Goal: Task Accomplishment & Management: Use online tool/utility

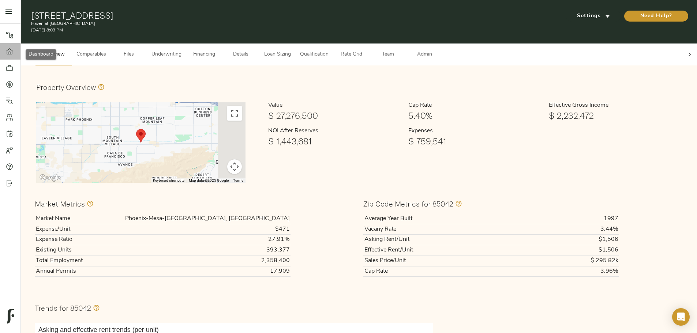
click at [8, 54] on icon at bounding box center [9, 51] width 7 height 6
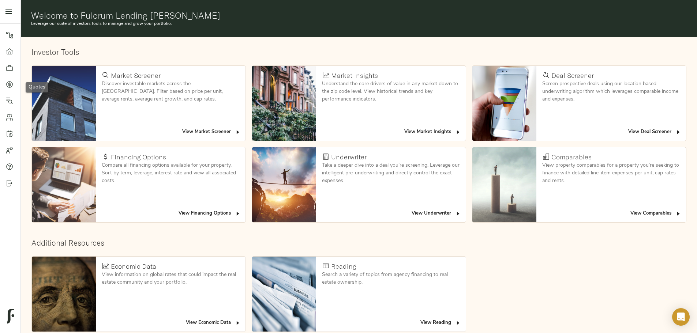
click at [10, 82] on icon at bounding box center [9, 84] width 7 height 7
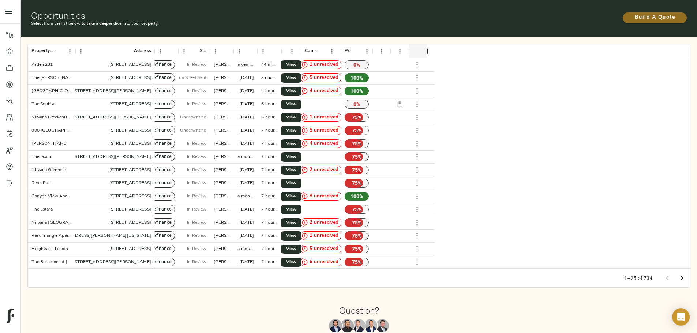
click at [630, 16] on span "Build A Quote" at bounding box center [654, 17] width 49 height 9
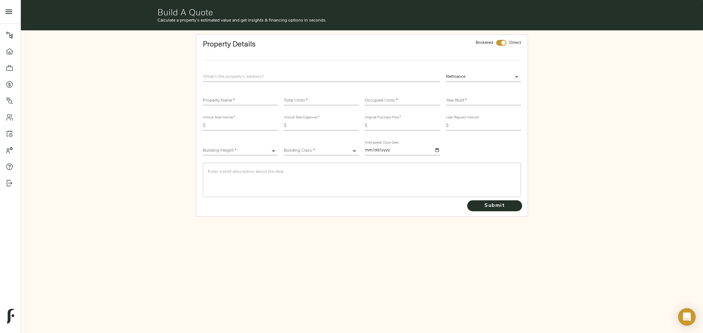
click at [241, 71] on div at bounding box center [321, 77] width 243 height 16
click at [243, 80] on input "text" at bounding box center [321, 77] width 237 height 10
type input "1744 Jenkins Rd, Pasadena, TX 77506, USA"
drag, startPoint x: 501, startPoint y: 41, endPoint x: 366, endPoint y: 58, distance: 135.8
click at [501, 41] on input "checkbox" at bounding box center [503, 43] width 18 height 6
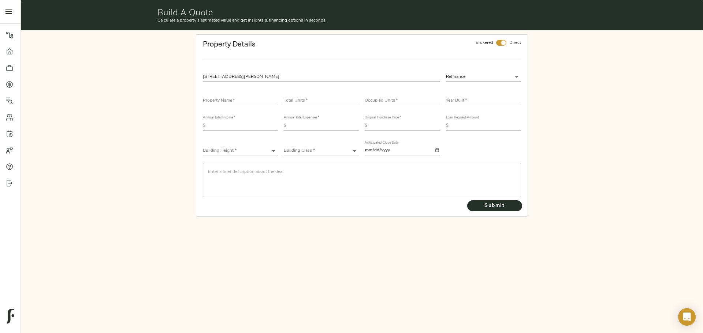
checkbox input "false"
click at [242, 99] on input "text" at bounding box center [240, 101] width 75 height 9
type input "The Park at Winslow"
click at [312, 100] on input "number" at bounding box center [321, 101] width 75 height 9
type input "181"
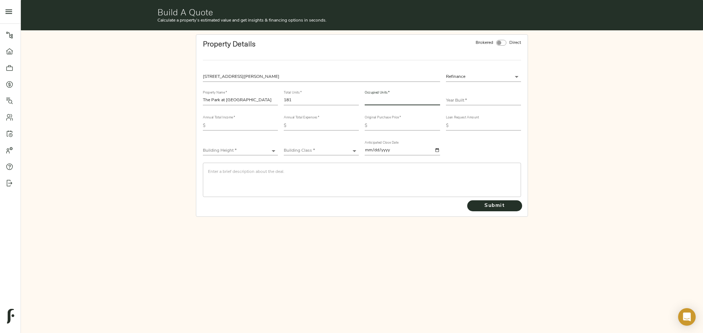
click at [382, 102] on input "number" at bounding box center [401, 101] width 75 height 9
click at [376, 103] on input "number" at bounding box center [401, 101] width 75 height 9
type input "172"
click at [462, 103] on input "text" at bounding box center [483, 101] width 75 height 9
type input "1984"
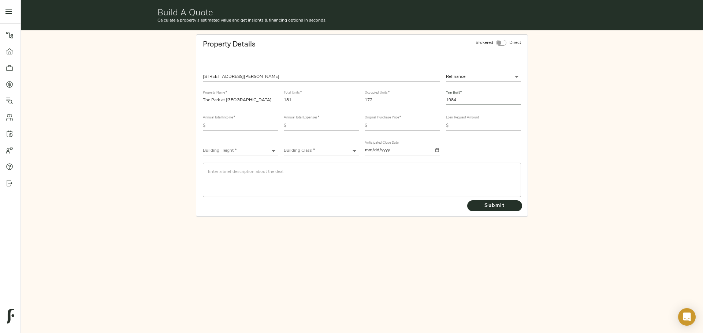
click at [231, 128] on input "text" at bounding box center [243, 125] width 70 height 9
click at [304, 129] on input "text" at bounding box center [324, 125] width 70 height 9
click at [224, 124] on input "2,092,133" at bounding box center [243, 125] width 70 height 9
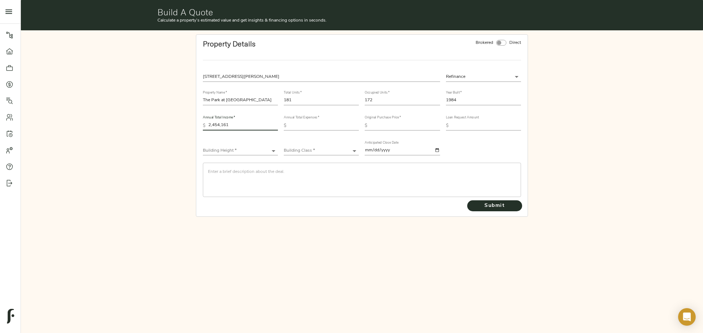
type input "2,454,161"
click at [321, 121] on input "text" at bounding box center [324, 125] width 70 height 9
type input "1,432,278"
click at [377, 127] on input "text" at bounding box center [405, 125] width 70 height 9
click at [412, 128] on input "text" at bounding box center [405, 125] width 70 height 9
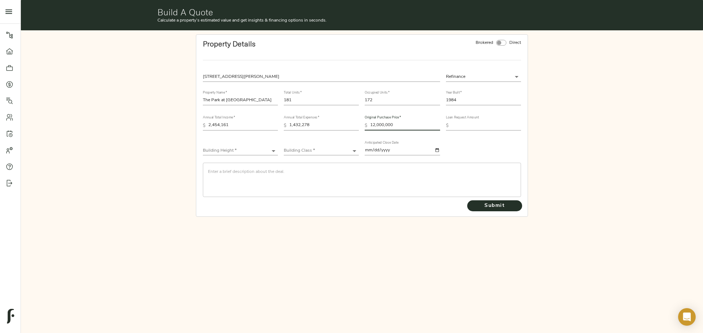
type input "12,000,000"
click at [487, 127] on input "text" at bounding box center [486, 125] width 70 height 9
type input "15,000,000"
click at [236, 153] on body "Haven at South Mountain - 1630 E Baseline Rd, Phoenix, AZ 85042 Pipeline Dashbo…" at bounding box center [351, 166] width 703 height 333
click at [225, 177] on li "Low-Rise (1-3 stories)" at bounding box center [240, 173] width 75 height 11
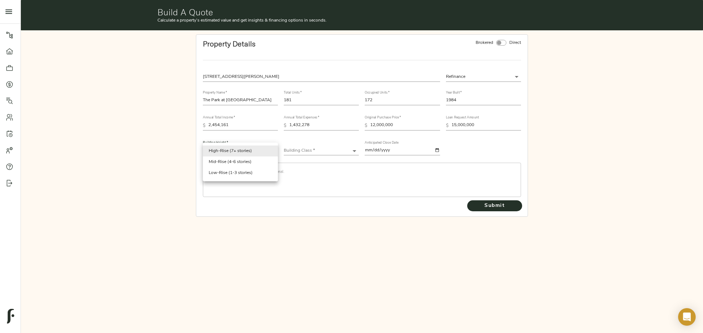
type input "Low-Rise"
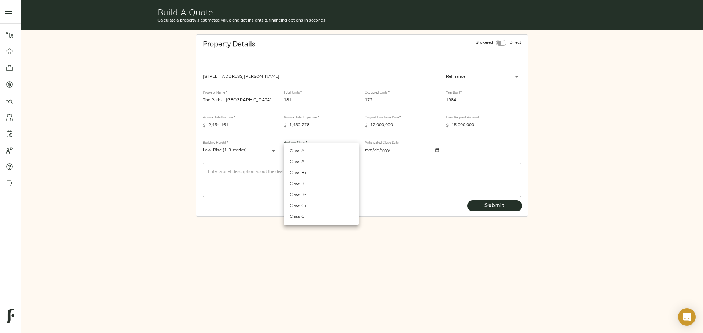
click at [303, 147] on body "Haven at South Mountain - 1630 E Baseline Rd, Phoenix, AZ 85042 Pipeline Dashbo…" at bounding box center [351, 166] width 703 height 333
click at [306, 184] on li "Class B" at bounding box center [321, 184] width 75 height 11
type input "Class B"
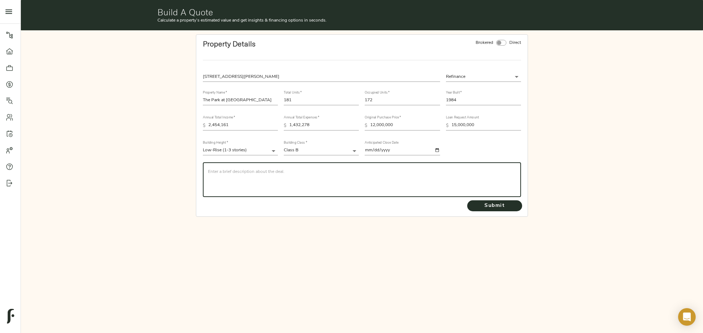
click at [252, 171] on textarea at bounding box center [362, 179] width 308 height 21
click at [218, 170] on textarea at bounding box center [362, 179] width 308 height 21
paste textarea "The Park at Winslow consists of 181 units, made up of 73 1-bedroom units and 10…"
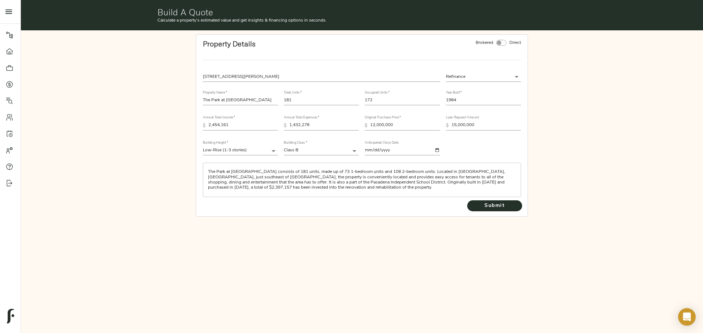
click at [274, 189] on textarea "The Park at Winslow consists of 181 units, made up of 73 1-bedroom units and 10…" at bounding box center [362, 179] width 308 height 21
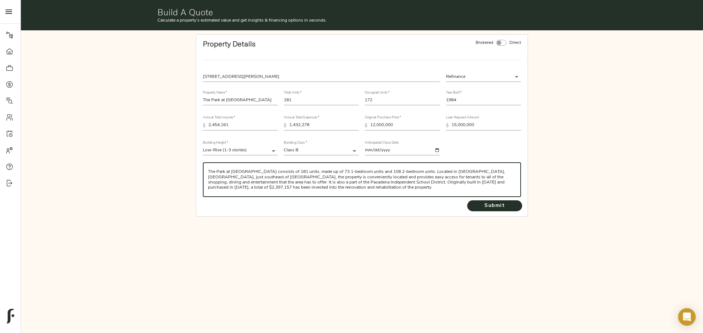
paste textarea "Reuven Oded of Blue Magma is looking to refinance the above property and is see…"
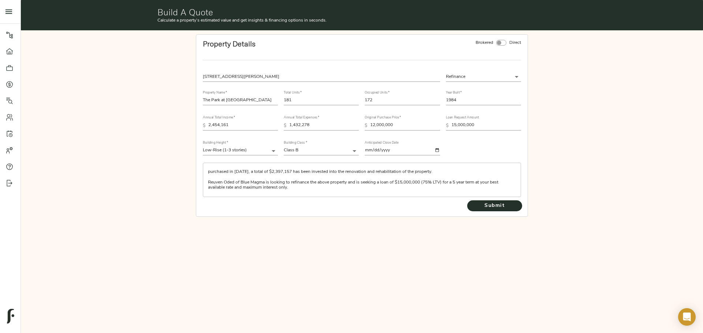
drag, startPoint x: 210, startPoint y: 185, endPoint x: 222, endPoint y: 189, distance: 12.3
click at [210, 185] on textarea "The Park at Winslow consists of 181 units, made up of 73 1-bedroom units and 10…" at bounding box center [362, 179] width 308 height 21
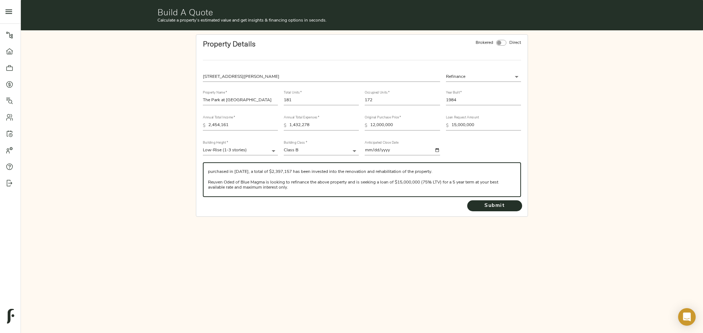
paste textarea "Blue Magma Residential, LLC is a privately held commercial real estate investme…"
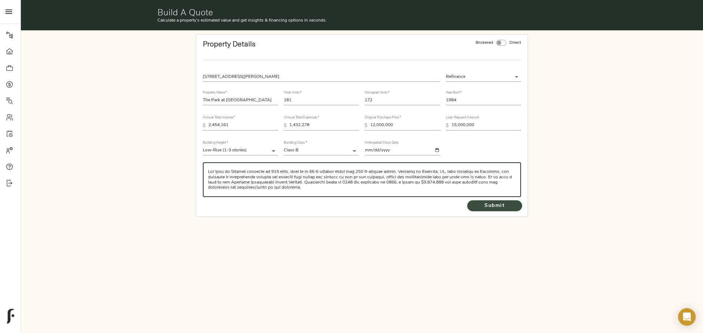
type textarea "The Park at Winslow consists of 181 units, made up of 73 1-bedroom units and 10…"
click at [495, 206] on span "Submit" at bounding box center [494, 206] width 40 height 9
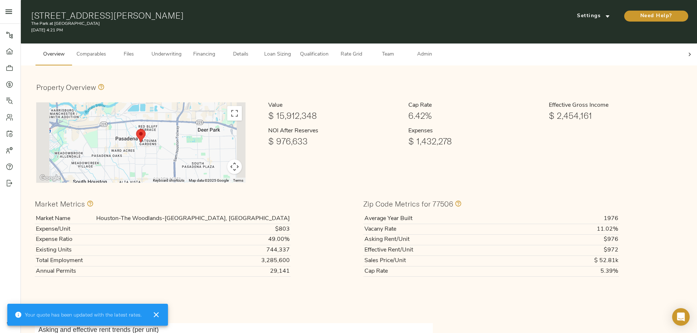
click at [8, 50] on icon at bounding box center [9, 51] width 7 height 7
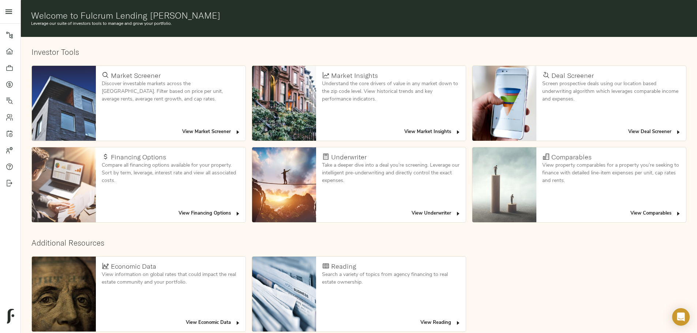
click at [628, 128] on span "View Deal Screener" at bounding box center [654, 132] width 53 height 8
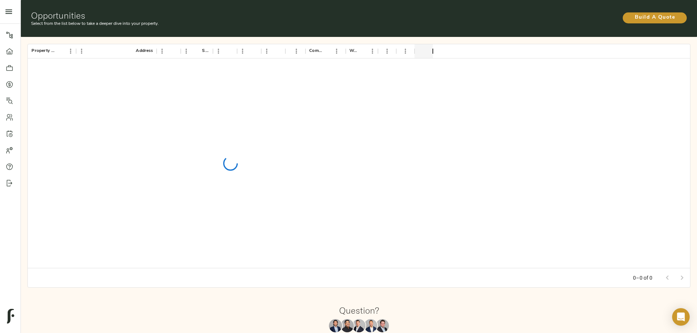
click at [433, 115] on div at bounding box center [230, 164] width 405 height 210
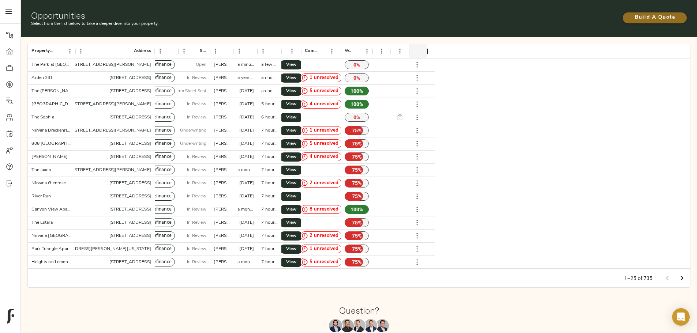
click at [630, 15] on span "Build A Quote" at bounding box center [654, 17] width 49 height 9
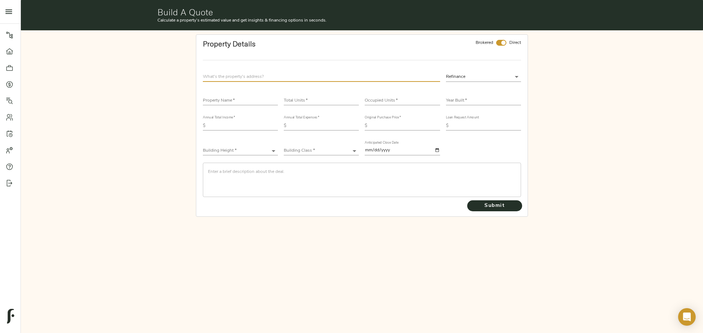
click at [234, 75] on input "text" at bounding box center [321, 77] width 237 height 10
type input "1111 Queens Rd, Pasadena, TX 77502, USA"
click at [256, 102] on input "text" at bounding box center [240, 101] width 75 height 9
type input "The Park at Ferry Hill"
click at [295, 101] on input "number" at bounding box center [321, 101] width 75 height 9
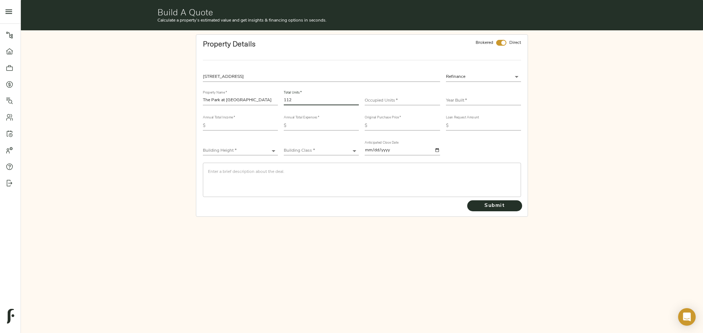
type input "112"
click at [401, 100] on input "number" at bounding box center [401, 101] width 75 height 9
type input "101"
click at [460, 100] on input "text" at bounding box center [483, 101] width 75 height 9
type input "1984"
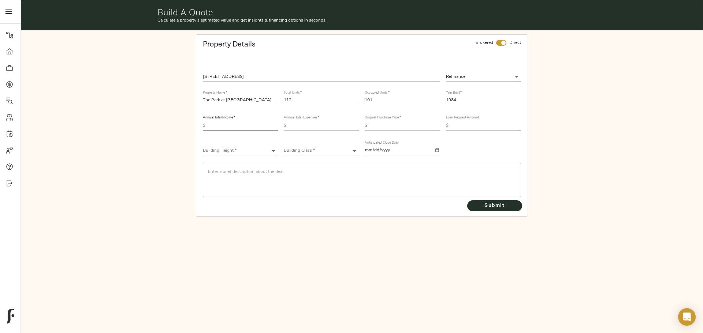
drag, startPoint x: 230, startPoint y: 123, endPoint x: 2, endPoint y: 136, distance: 228.3
click at [230, 123] on input "text" at bounding box center [243, 125] width 70 height 9
click at [214, 125] on input "text" at bounding box center [243, 125] width 70 height 9
type input "1,492,984"
drag, startPoint x: 305, startPoint y: 126, endPoint x: 292, endPoint y: 126, distance: 12.8
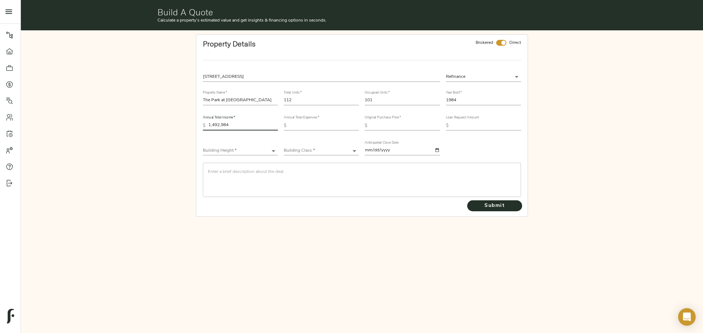
click at [305, 126] on input "text" at bounding box center [324, 125] width 70 height 9
type input "969,255"
drag, startPoint x: 385, startPoint y: 120, endPoint x: 370, endPoint y: 119, distance: 15.4
click at [385, 120] on div "Original Purchase Price   * $" at bounding box center [401, 123] width 75 height 15
drag, startPoint x: 387, startPoint y: 128, endPoint x: 342, endPoint y: 141, distance: 47.4
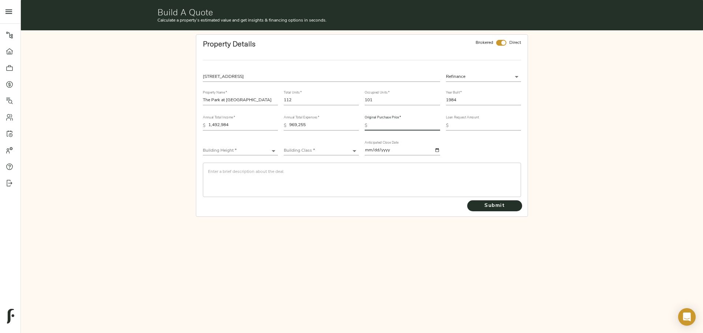
click at [387, 128] on input "text" at bounding box center [405, 125] width 70 height 9
click at [397, 130] on input "text" at bounding box center [405, 125] width 70 height 9
type input "7,300,207"
click at [471, 123] on input "text" at bounding box center [486, 125] width 70 height 9
type input "10,000,000"
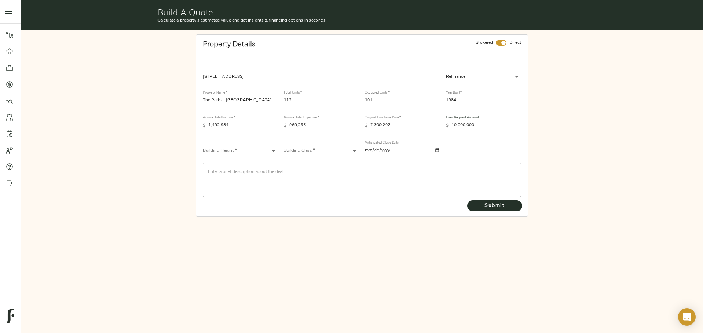
click at [228, 158] on div "Building Height * ​" at bounding box center [240, 147] width 81 height 25
click at [232, 153] on body "The Park at Winslow - 1744 Jenkins Rd, Pasadena, TX 77506 Pipeline Dashboard Po…" at bounding box center [351, 166] width 703 height 333
click at [239, 174] on li "Low-Rise (1-3 stories)" at bounding box center [240, 173] width 75 height 11
type input "Low-Rise"
click at [318, 147] on body "The Park at Winslow - 1744 Jenkins Rd, Pasadena, TX 77506 Pipeline Dashboard Po…" at bounding box center [351, 166] width 703 height 333
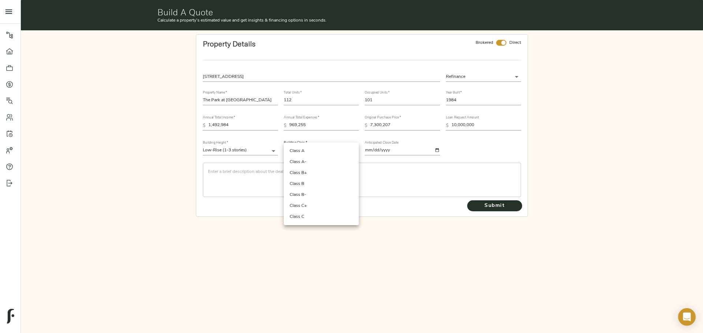
click at [310, 187] on li "Class B" at bounding box center [321, 184] width 75 height 11
type input "Class B"
click at [230, 168] on div "​" at bounding box center [362, 180] width 318 height 34
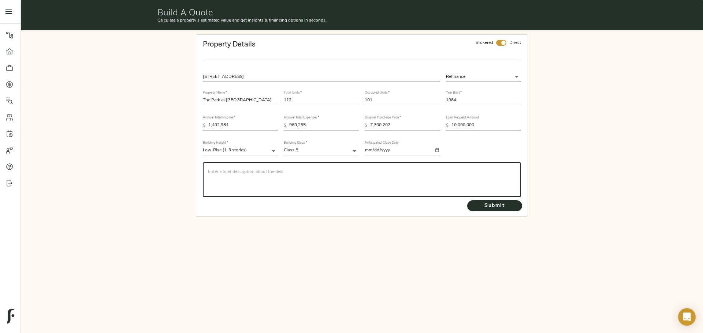
paste textarea "The Park at Ferry Hill consists of 112 units consisting of 4 studio units, 37 1…"
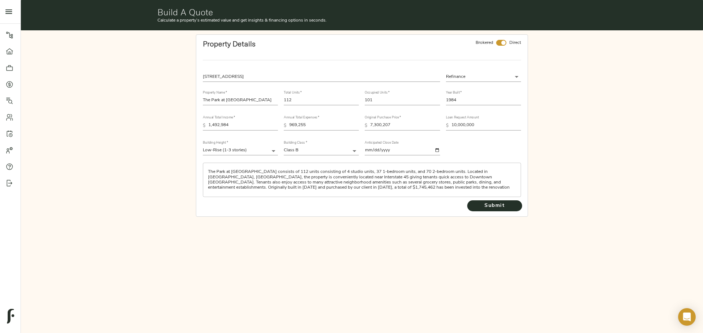
click at [483, 188] on textarea "The Park at Ferry Hill consists of 112 units consisting of 4 studio units, 37 1…" at bounding box center [362, 179] width 308 height 21
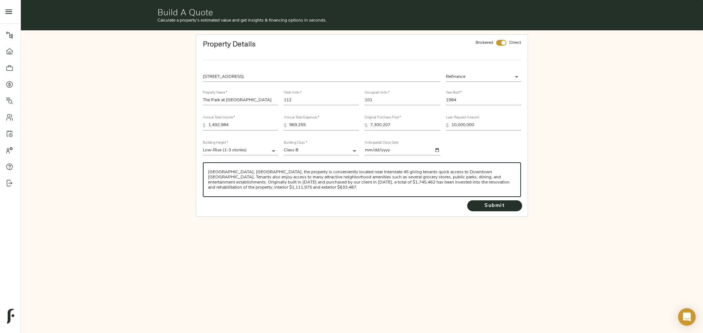
paste textarea "My client, Reuven Oded of Blue Magma, is looking to refinance the above propert…"
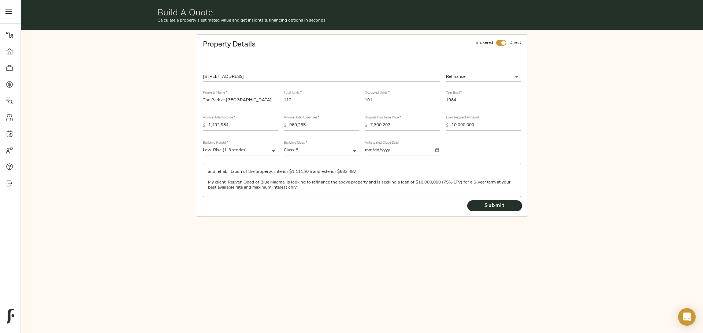
click at [316, 190] on textarea "The Park at Ferry Hill consists of 112 units consisting of 4 studio units, 37 1…" at bounding box center [362, 179] width 308 height 21
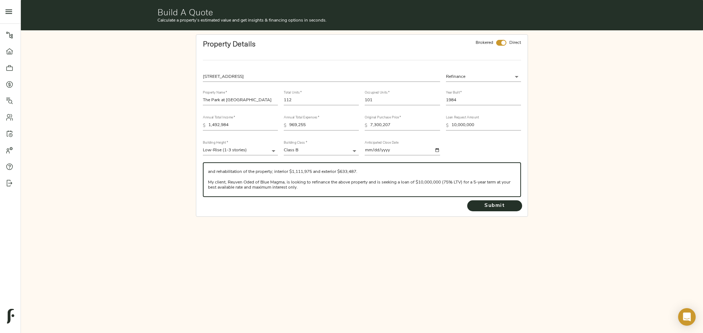
paste textarea "Blue Magma Residential, LLC is a privately held commercial real estate investme…"
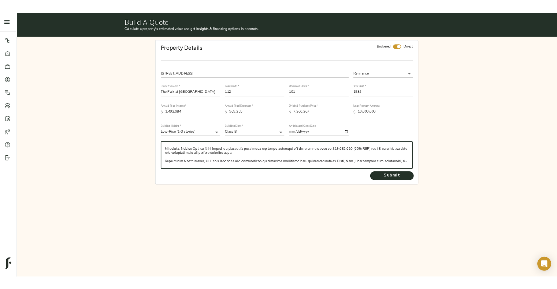
scroll to position [52, 0]
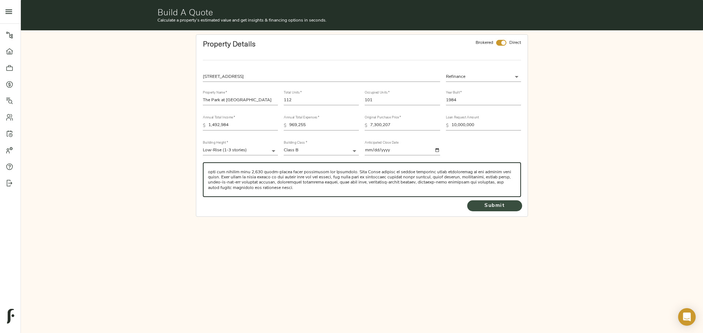
type textarea "The Park at Ferry Hill consists of 112 units consisting of 4 studio units, 37 1…"
click at [494, 207] on span "Submit" at bounding box center [494, 206] width 40 height 9
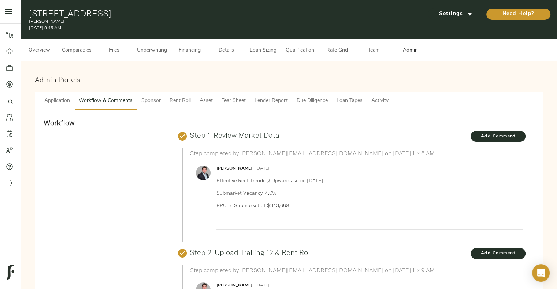
click at [165, 46] on span "Underwriting" at bounding box center [152, 50] width 30 height 9
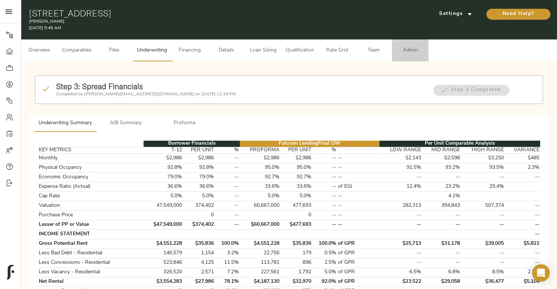
click at [411, 47] on span "Admin" at bounding box center [410, 50] width 28 height 9
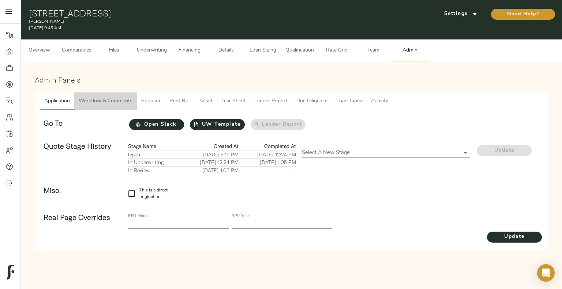
click at [116, 105] on span "Workflow & Comments" at bounding box center [106, 101] width 54 height 9
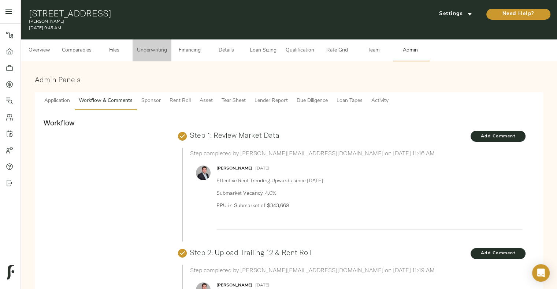
click at [164, 49] on span "Underwriting" at bounding box center [152, 50] width 30 height 9
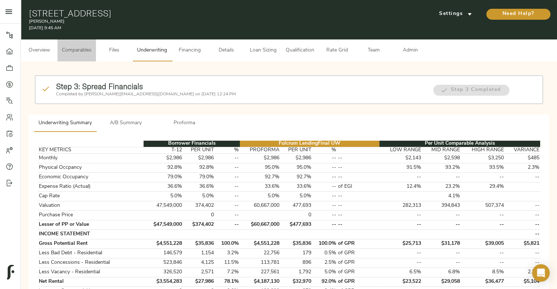
click at [87, 59] on button "Comparables" at bounding box center [76, 51] width 38 height 22
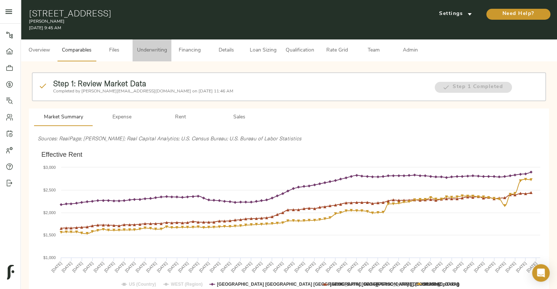
click at [169, 55] on button "Underwriting" at bounding box center [151, 51] width 39 height 22
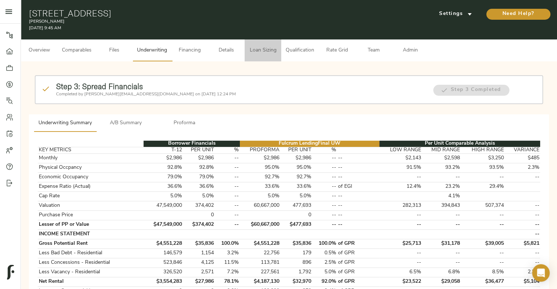
click at [267, 61] on button "Loan Sizing" at bounding box center [262, 51] width 37 height 22
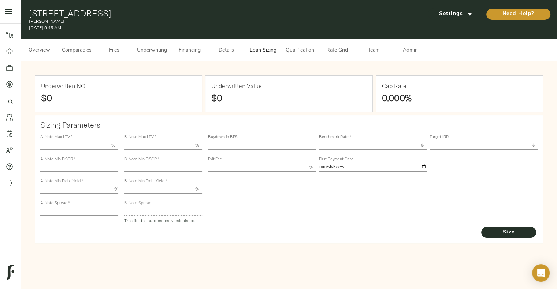
type input "50.000"
type input "1.4"
type input "10.00"
type input "200"
type input "80.000"
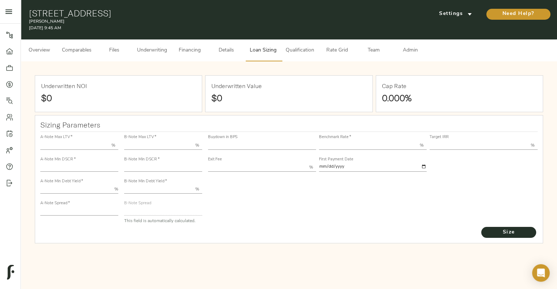
type input "1"
type input "2.00"
type input "582.4953286903346"
type input "30"
type input "3.75"
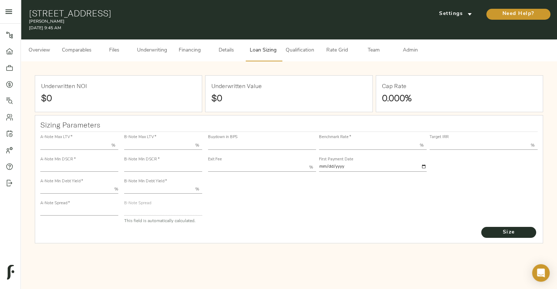
type input "12.00"
type input "1.00"
type input "[DATE]"
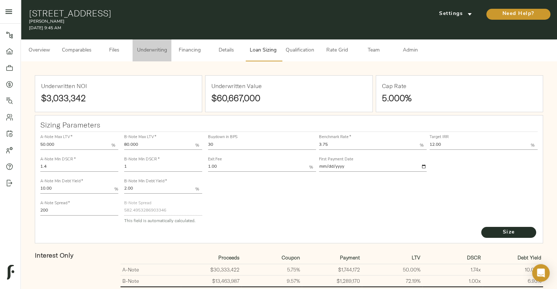
click at [160, 46] on span "Underwriting" at bounding box center [152, 50] width 30 height 9
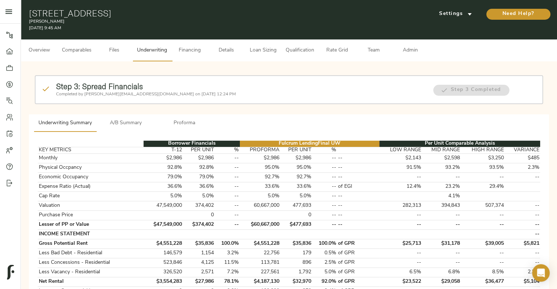
click at [264, 49] on span "Loan Sizing" at bounding box center [263, 50] width 28 height 9
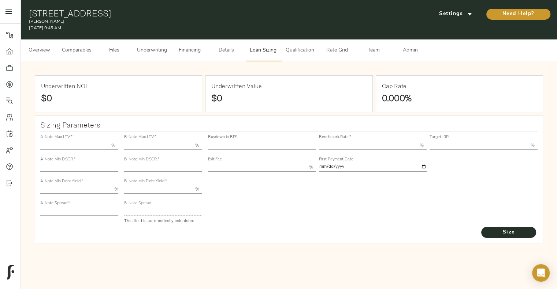
type input "50.000"
type input "1.4"
type input "10.00"
type input "200"
type input "80.000"
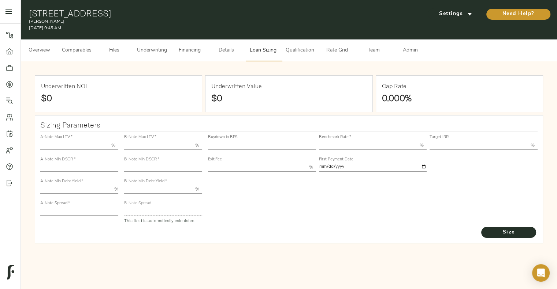
type input "1"
type input "2.00"
type input "582.4953286903346"
type input "30"
type input "3.75"
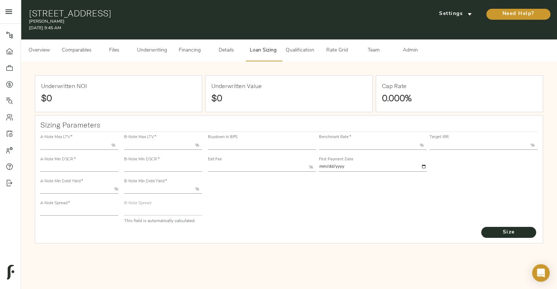
type input "12.00"
type input "1.00"
type input "[DATE]"
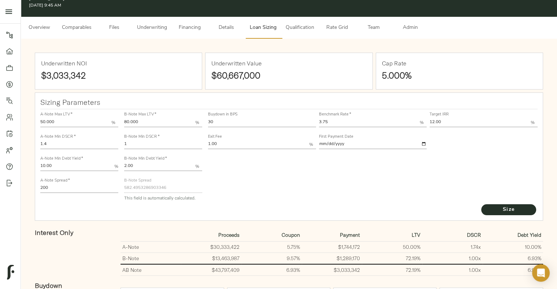
scroll to position [22, 0]
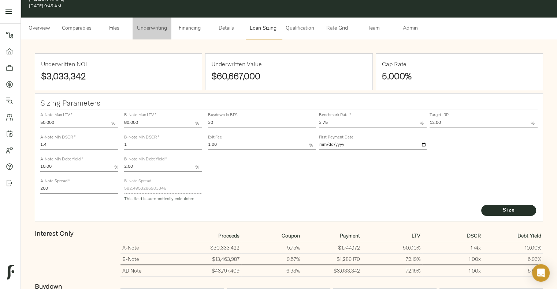
click at [161, 36] on button "Underwriting" at bounding box center [151, 29] width 39 height 22
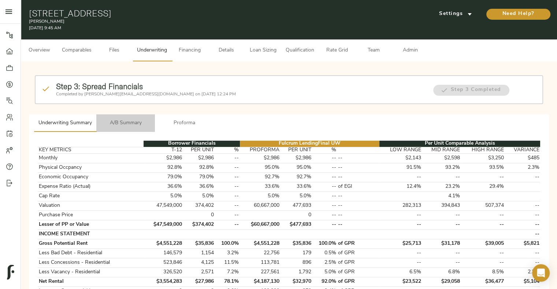
click at [131, 117] on button "A/B Summary" at bounding box center [125, 124] width 59 height 18
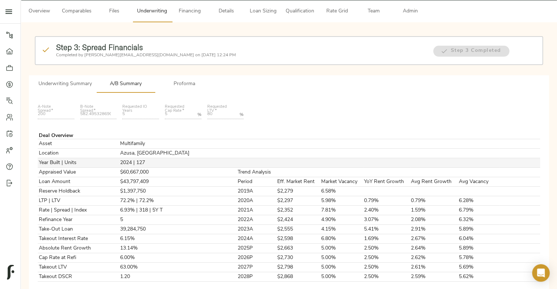
scroll to position [39, 0]
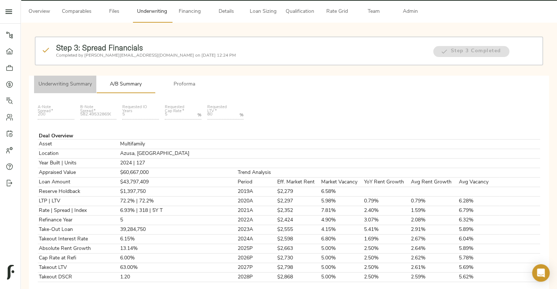
click at [84, 85] on span "Underwriting Summary" at bounding box center [64, 84] width 53 height 9
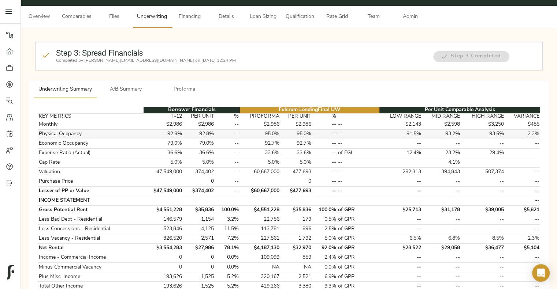
scroll to position [29, 0]
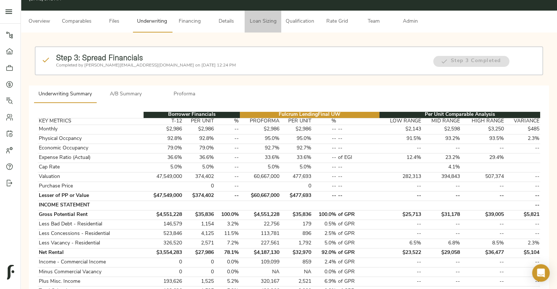
click at [260, 20] on span "Loan Sizing" at bounding box center [263, 21] width 28 height 9
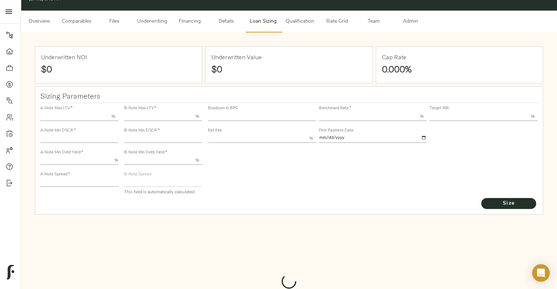
type input "50.000"
type input "1.4"
type input "10.00"
type input "200"
type input "80.000"
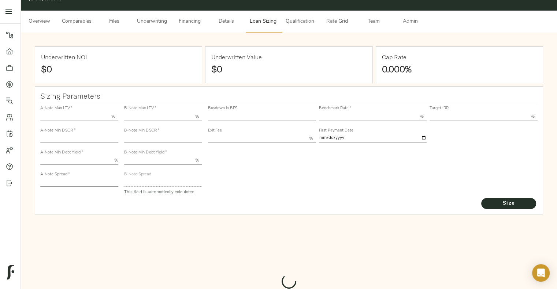
type input "1"
type input "2.00"
type input "582.4953286903346"
type input "30"
type input "3.75"
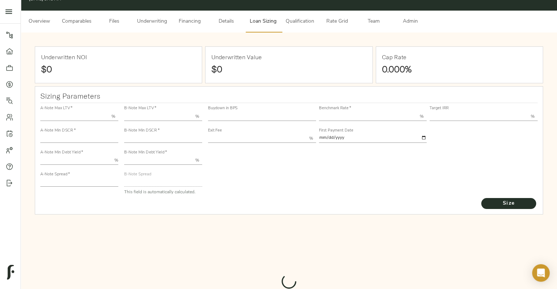
type input "12.00"
type input "1.00"
type input "[DATE]"
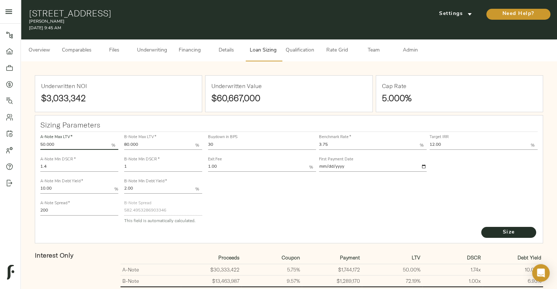
click at [51, 141] on input "50.000" at bounding box center [75, 145] width 71 height 9
click at [441, 197] on span "Size" at bounding box center [508, 232] width 40 height 9
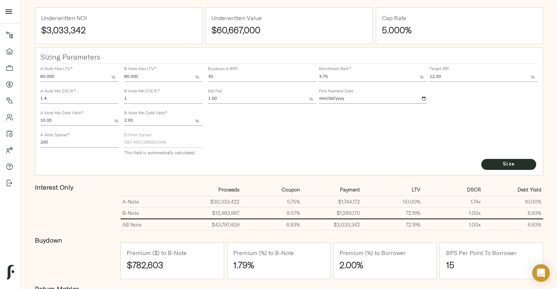
scroll to position [70, 0]
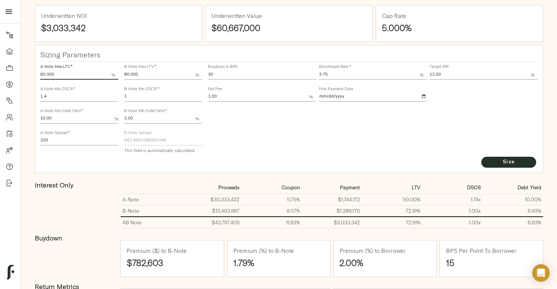
click at [45, 72] on input "60.000" at bounding box center [75, 75] width 71 height 9
type input "55.000"
click at [441, 160] on span "Size" at bounding box center [508, 162] width 40 height 9
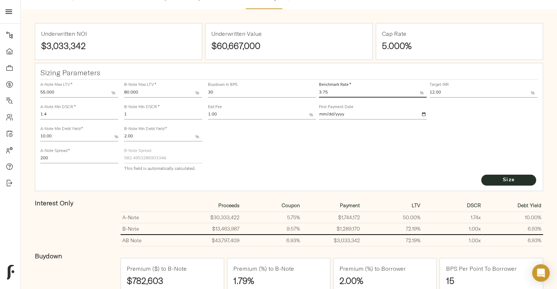
click at [332, 93] on input "3.75" at bounding box center [369, 93] width 101 height 9
type input "3.67"
click at [441, 180] on span "Size" at bounding box center [508, 180] width 40 height 9
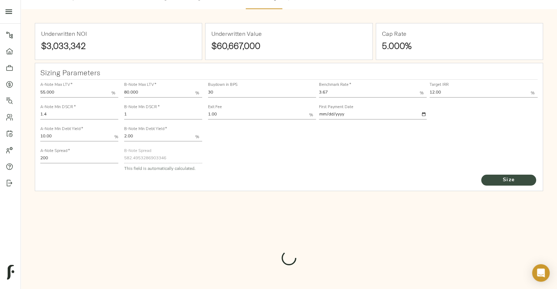
type input "584.9924837147153"
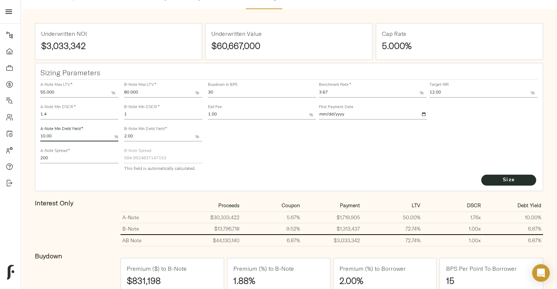
click at [45, 134] on input "10.00" at bounding box center [75, 137] width 71 height 9
type input "9.00"
drag, startPoint x: 506, startPoint y: 189, endPoint x: 506, endPoint y: 181, distance: 7.7
click at [441, 181] on div "Sizing Parameters A-Note Max LTV   * 55.000 % A-Note Min DSCR   * 1.4 A-Note Mi…" at bounding box center [289, 127] width 508 height 128
click at [441, 181] on span "Size" at bounding box center [508, 180] width 40 height 9
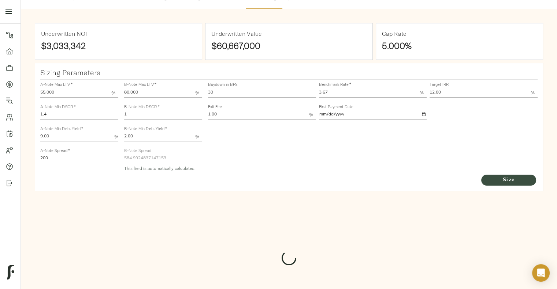
type input "577.3083181674267"
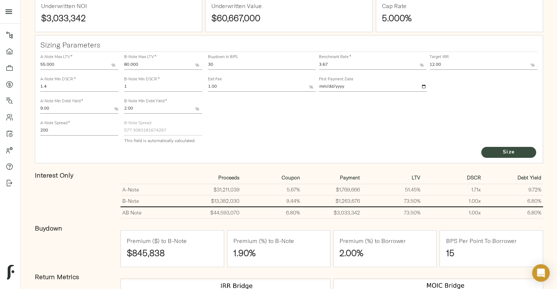
scroll to position [95, 0]
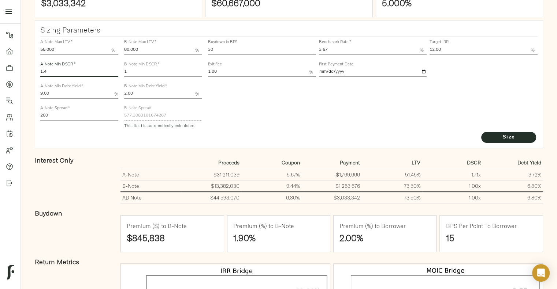
click at [53, 71] on input "1.4" at bounding box center [79, 72] width 78 height 9
click at [239, 121] on div "Buydown in BPS 30 Benchmark Rate   * 3.67 % Target IRR 12.00 % Exit Fee 1.00 % …" at bounding box center [372, 84] width 335 height 100
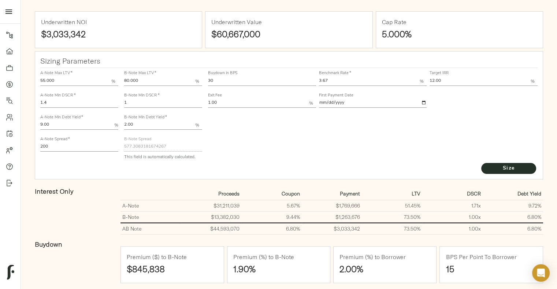
scroll to position [63, 0]
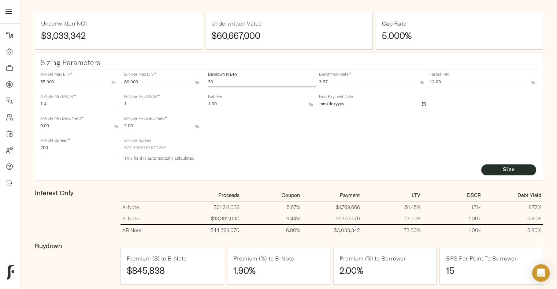
click at [230, 81] on input "30" at bounding box center [262, 82] width 108 height 9
type input "3"
type input "45"
click at [441, 172] on span "Size" at bounding box center [508, 170] width 40 height 9
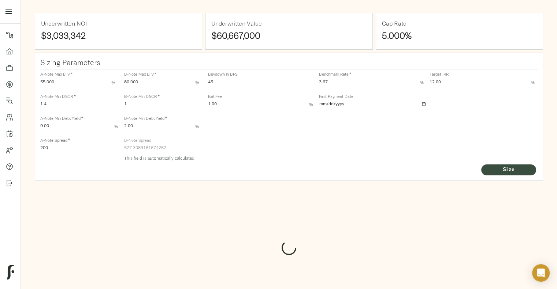
type input "511.3126103991337"
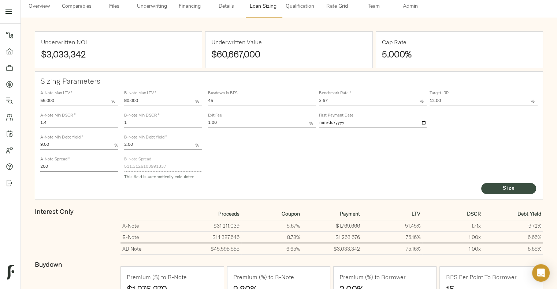
scroll to position [40, 0]
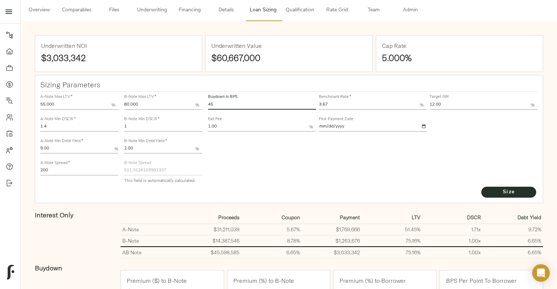
click at [272, 101] on input "45" at bounding box center [262, 105] width 108 height 9
type input "4"
type input "15"
click at [441, 187] on button "Size" at bounding box center [508, 192] width 55 height 11
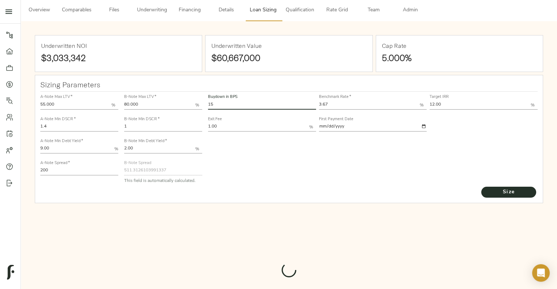
type input "650.4605166919157"
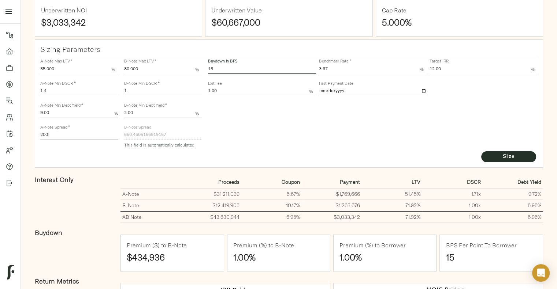
scroll to position [82, 0]
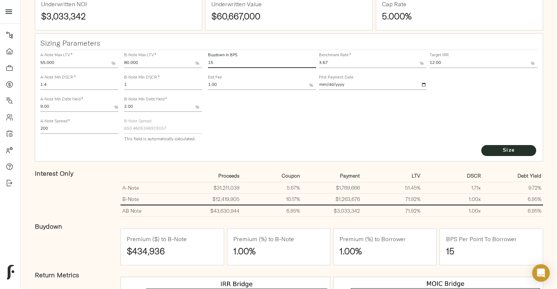
type input "1"
type input "30"
click at [441, 145] on button "Size" at bounding box center [508, 150] width 55 height 11
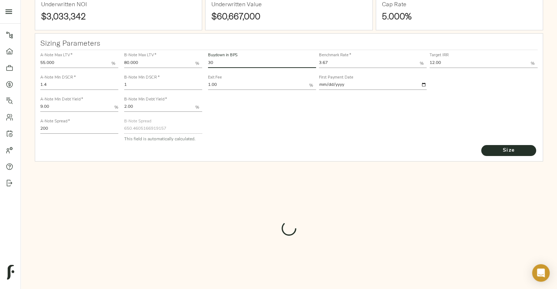
type input "577.3083181674267"
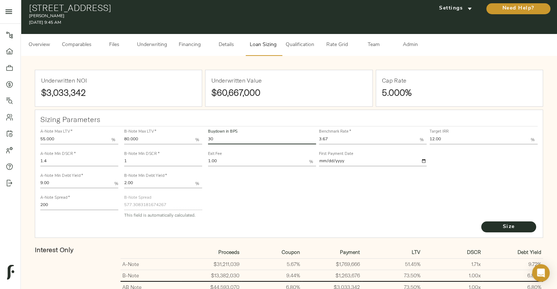
scroll to position [4, 0]
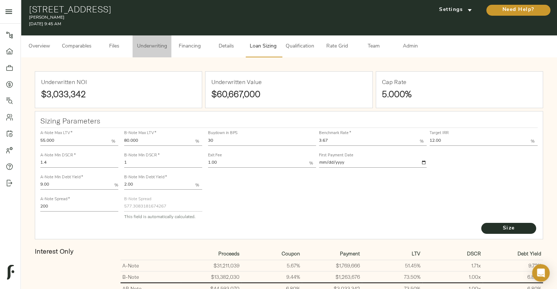
click at [166, 48] on span "Underwriting" at bounding box center [152, 46] width 30 height 9
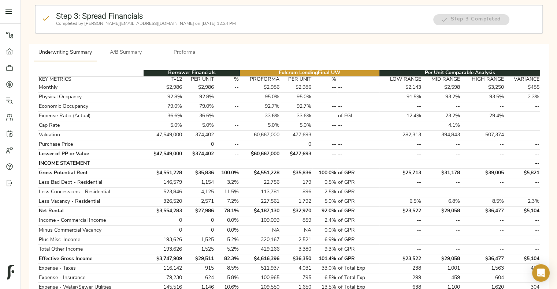
scroll to position [68, 0]
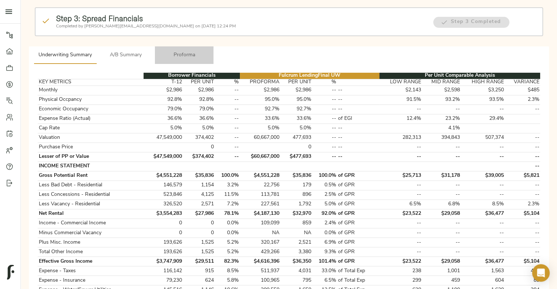
click at [191, 60] on button "Proforma" at bounding box center [184, 55] width 59 height 18
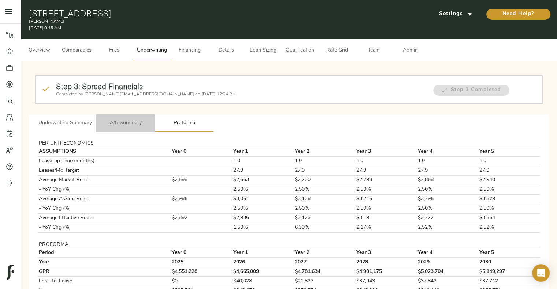
click at [116, 121] on span "A/B Summary" at bounding box center [126, 123] width 50 height 9
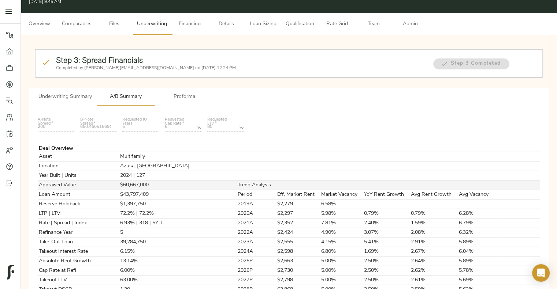
scroll to position [25, 0]
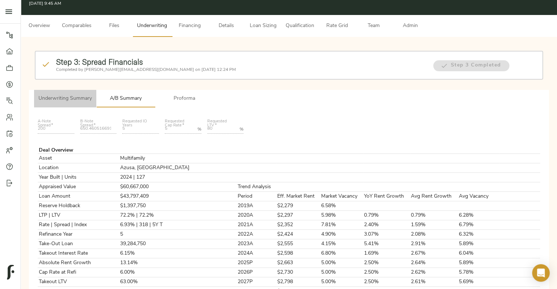
click at [83, 97] on span "Underwriting Summary" at bounding box center [64, 98] width 53 height 9
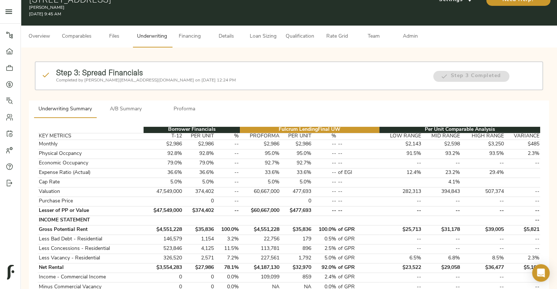
scroll to position [13, 0]
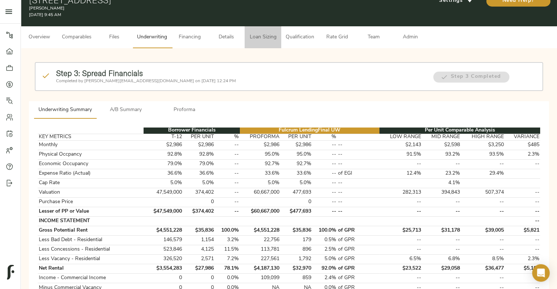
click at [265, 39] on span "Loan Sizing" at bounding box center [263, 37] width 28 height 9
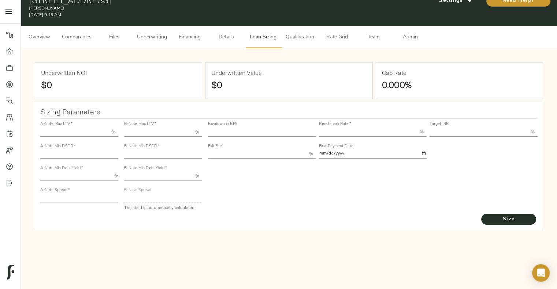
type input "55.000"
type input "1.4"
type input "9.00"
type input "200"
type input "80.000"
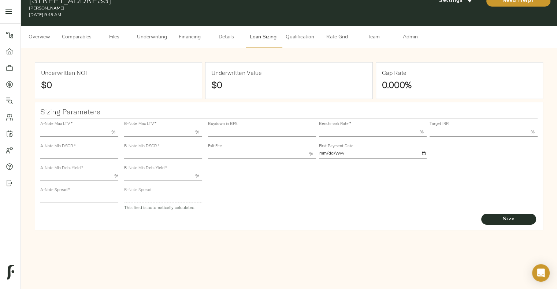
type input "1"
type input "2.00"
type input "577.3083181674267"
type input "30"
type input "3.67"
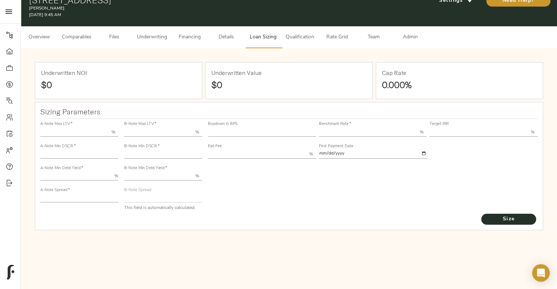
type input "12.00"
type input "1.00"
type input "[DATE]"
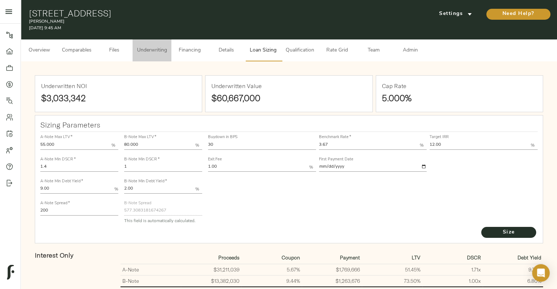
click at [160, 52] on span "Underwriting" at bounding box center [152, 50] width 30 height 9
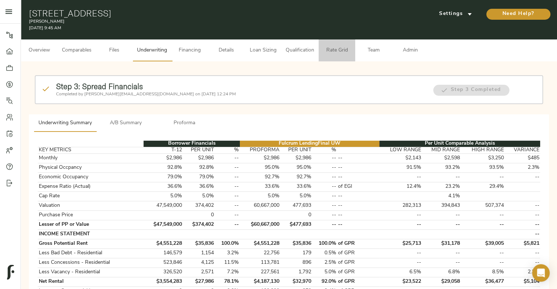
click at [331, 52] on span "Rate Grid" at bounding box center [337, 50] width 28 height 9
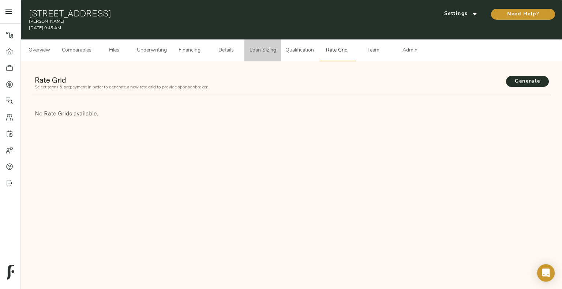
click at [274, 57] on button "Loan Sizing" at bounding box center [262, 51] width 37 height 22
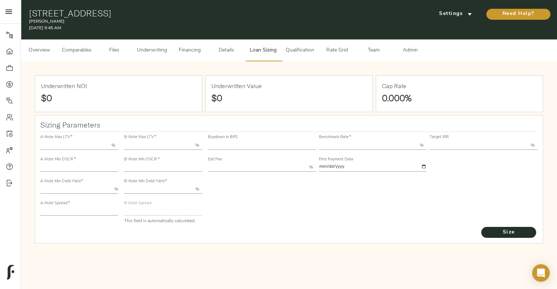
type input "55.000"
type input "1.4"
type input "9.00"
type input "200"
type input "80.000"
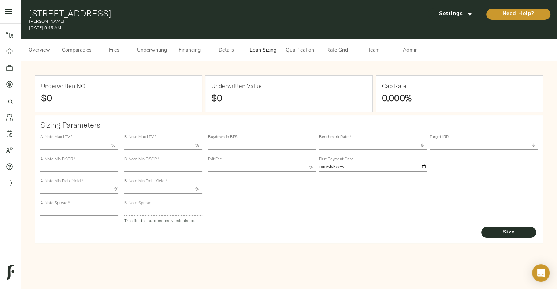
type input "1"
type input "2.00"
type input "577.3083181674267"
type input "30"
type input "3.67"
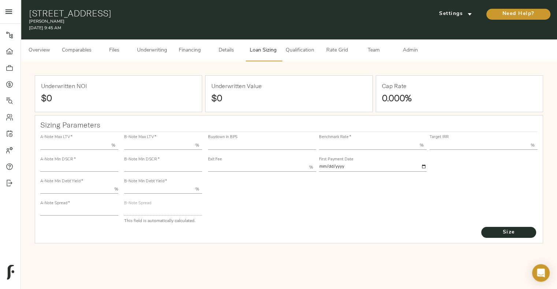
type input "12.00"
type input "1.00"
type input "[DATE]"
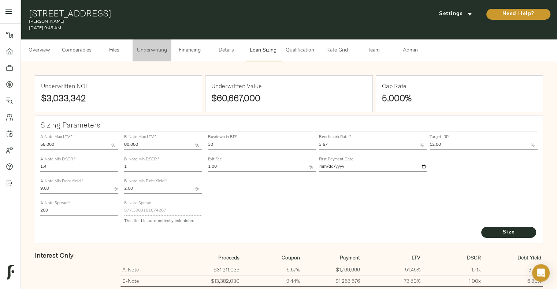
click at [147, 49] on span "Underwriting" at bounding box center [152, 50] width 30 height 9
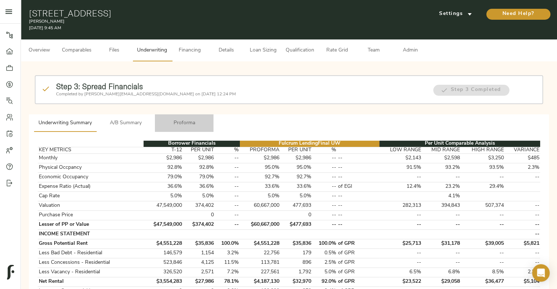
click at [190, 123] on span "Proforma" at bounding box center [184, 123] width 50 height 9
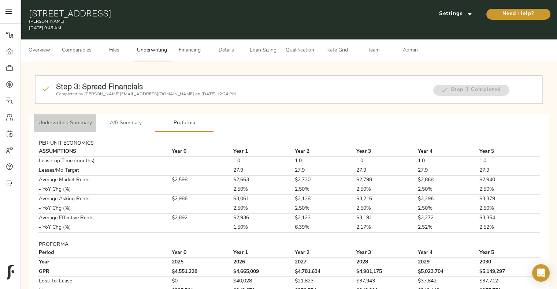
click at [70, 127] on span "Underwriting Summary" at bounding box center [64, 123] width 53 height 9
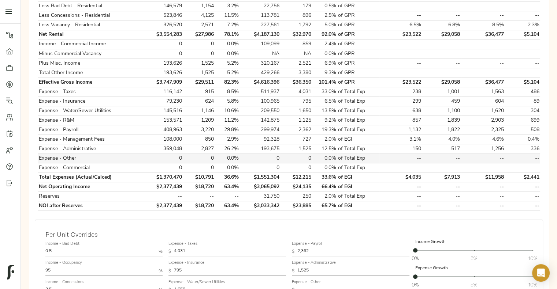
scroll to position [248, 0]
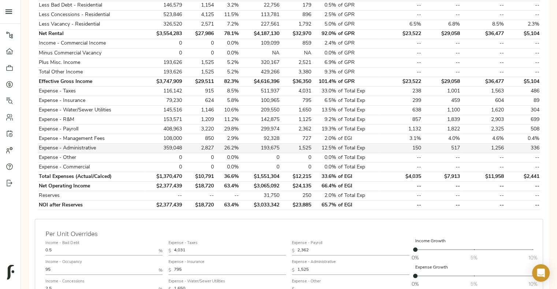
click at [268, 146] on td "193,675" at bounding box center [260, 149] width 41 height 10
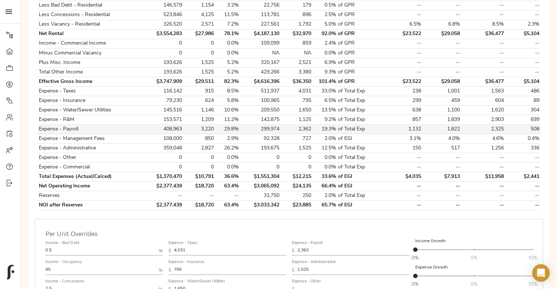
click at [271, 130] on td "299,974" at bounding box center [260, 130] width 41 height 10
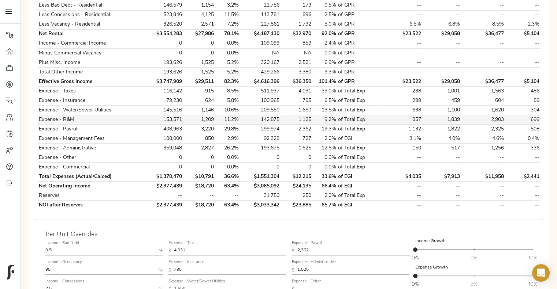
click at [277, 120] on td "142,875" at bounding box center [260, 120] width 41 height 10
click at [277, 110] on td "209,550" at bounding box center [260, 111] width 41 height 10
click at [276, 93] on td "511,937" at bounding box center [260, 92] width 41 height 10
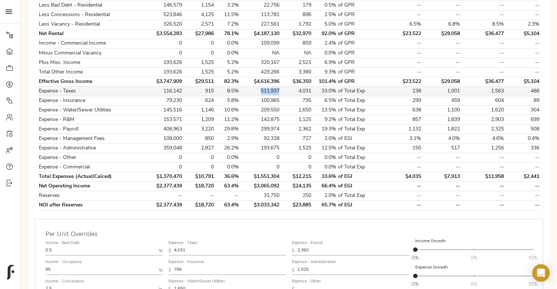
click at [276, 93] on td "511,937" at bounding box center [260, 92] width 41 height 10
click at [275, 110] on td "209,550" at bounding box center [260, 111] width 41 height 10
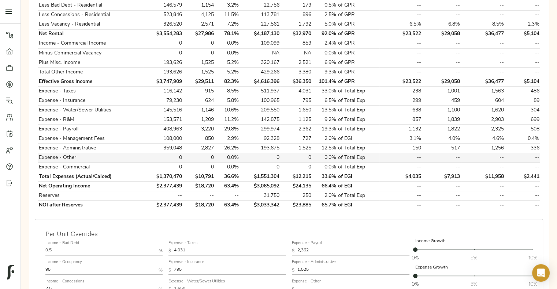
click at [267, 158] on td "0" at bounding box center [260, 158] width 41 height 10
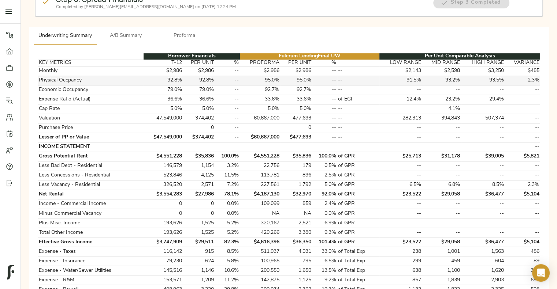
scroll to position [0, 0]
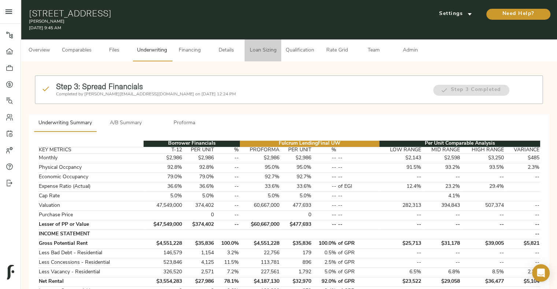
click at [253, 55] on button "Loan Sizing" at bounding box center [262, 51] width 37 height 22
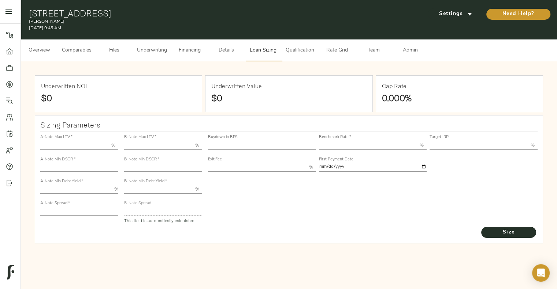
type input "55.000"
type input "1.4"
type input "9.00"
type input "200"
type input "80.000"
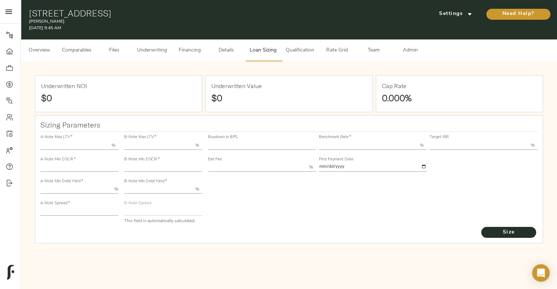
type input "1"
type input "2.00"
type input "577.3083181674267"
type input "30"
type input "3.67"
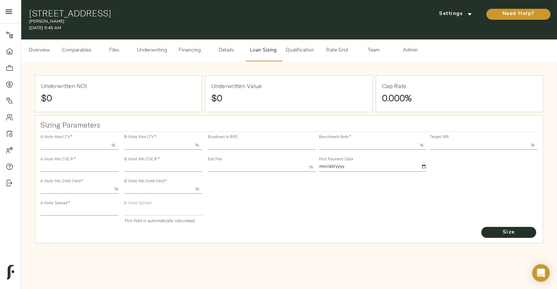
type input "12.00"
type input "1.00"
type input "[DATE]"
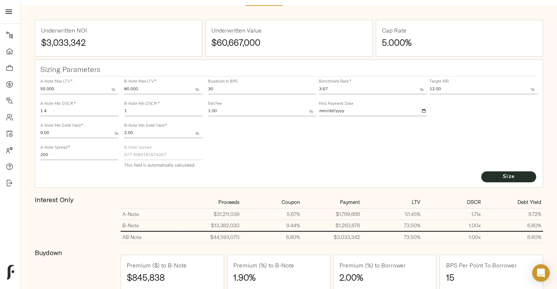
scroll to position [56, 0]
click at [241, 89] on input "30" at bounding box center [262, 89] width 108 height 9
type input "3"
type input "0"
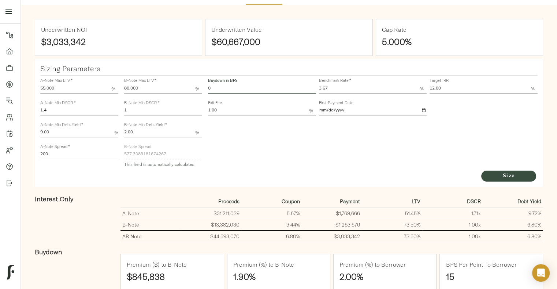
click at [441, 181] on button "Size" at bounding box center [508, 176] width 55 height 11
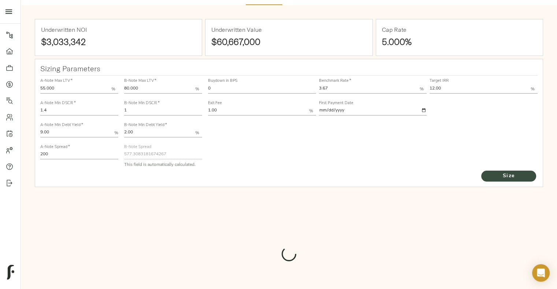
type input "740"
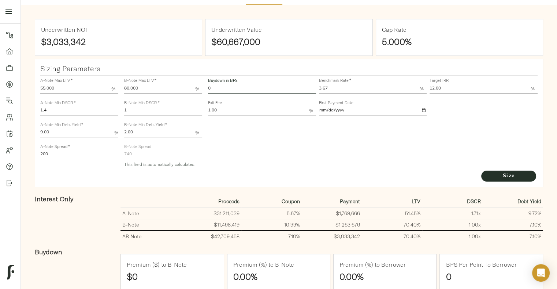
click at [240, 90] on input "0" at bounding box center [262, 89] width 108 height 9
type input "15"
click at [441, 171] on button "Size" at bounding box center [508, 176] width 55 height 11
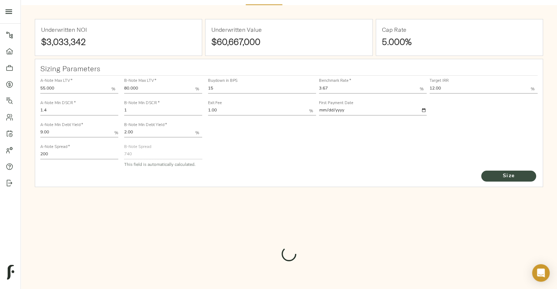
type input "657.6144613989726"
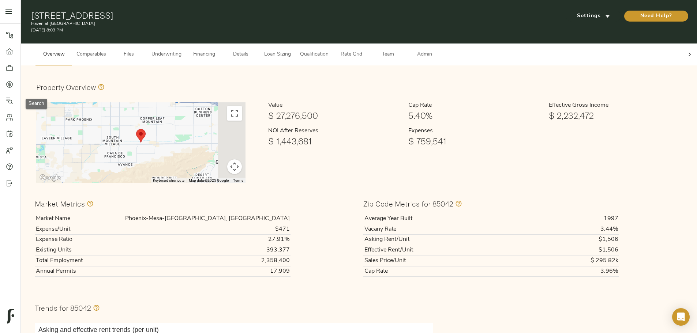
click at [8, 104] on icon at bounding box center [9, 100] width 7 height 7
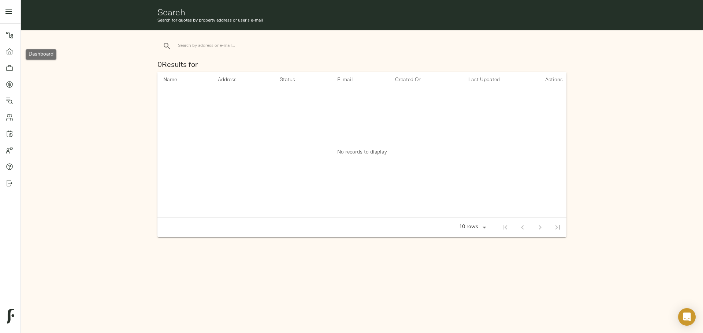
click at [10, 47] on link "Dashboard" at bounding box center [10, 51] width 20 height 16
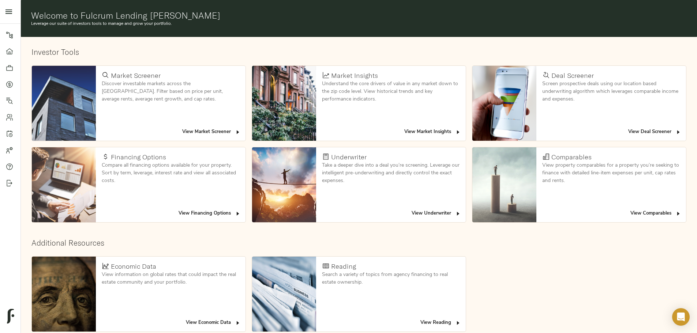
click at [536, 124] on div "View Deal Screener" at bounding box center [611, 132] width 150 height 17
click at [628, 128] on span "View Deal Screener" at bounding box center [654, 132] width 53 height 8
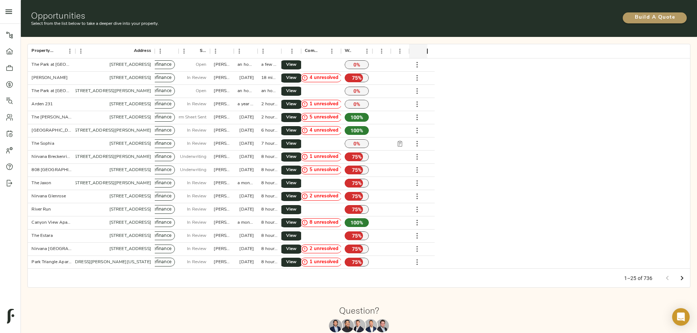
click at [630, 16] on span "Build A Quote" at bounding box center [654, 17] width 49 height 9
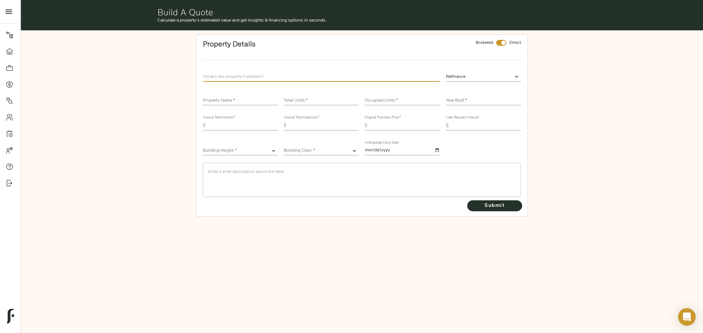
click at [502, 42] on input "checkbox" at bounding box center [503, 43] width 18 height 6
checkbox input "false"
click at [270, 72] on input "text" at bounding box center [321, 77] width 237 height 10
click at [217, 73] on input "text" at bounding box center [321, 77] width 237 height 10
click at [297, 71] on div at bounding box center [321, 77] width 243 height 16
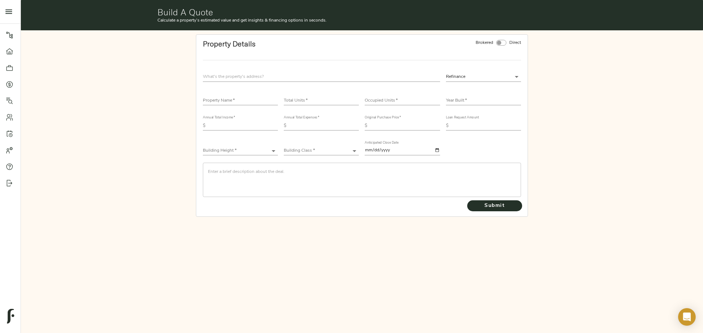
click at [364, 75] on input "text" at bounding box center [321, 77] width 237 height 10
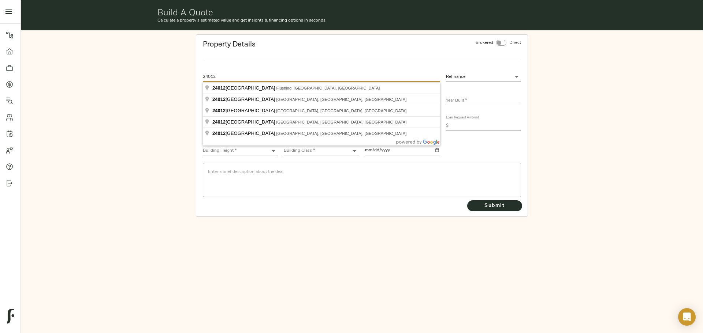
drag, startPoint x: 236, startPoint y: 77, endPoint x: 250, endPoint y: 74, distance: 14.4
click at [250, 74] on input "24012" at bounding box center [321, 77] width 237 height 10
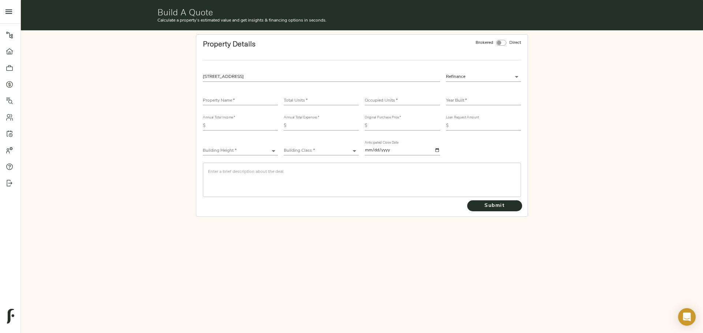
type input "2401 Jammes Rd, Jacksonville, FL 32210, USA"
click at [453, 76] on body "Haven at South Mountain - 1630 E Baseline Rd, Phoenix, AZ 85042 Pipeline Dashbo…" at bounding box center [351, 166] width 703 height 333
click at [465, 90] on li "Acquisition" at bounding box center [483, 87] width 75 height 11
type input "acquisition"
click at [254, 101] on input "text" at bounding box center [240, 101] width 75 height 9
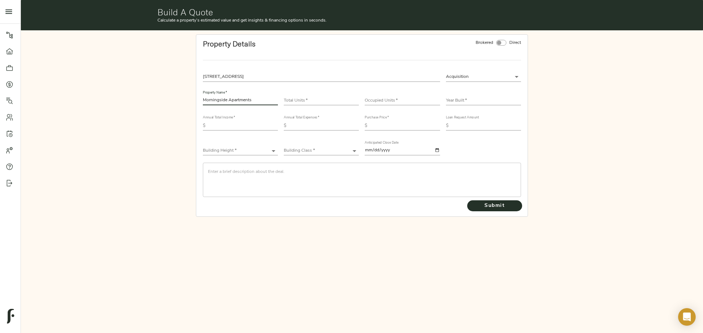
type input "Morningside Apartments"
click at [320, 94] on div "Total Units   *" at bounding box center [321, 98] width 75 height 15
click at [316, 99] on input "number" at bounding box center [321, 101] width 75 height 9
type input "112"
click at [464, 102] on input "text" at bounding box center [483, 101] width 75 height 9
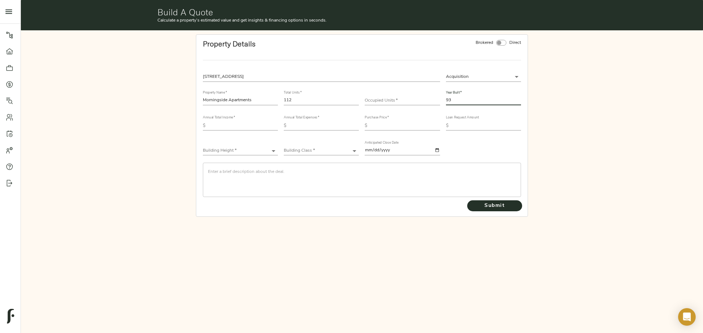
type input "9"
type input "1973"
click at [399, 90] on div "Occupied Units   *" at bounding box center [402, 97] width 81 height 25
click at [398, 100] on input "number" at bounding box center [401, 101] width 75 height 9
type input "105"
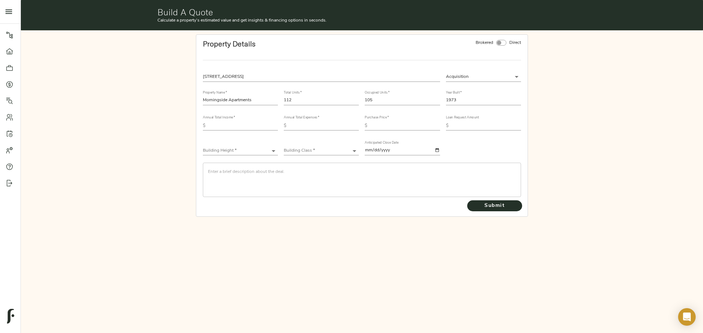
click at [231, 123] on input "text" at bounding box center [243, 125] width 70 height 9
click at [227, 129] on input "text" at bounding box center [243, 125] width 70 height 9
type input "1,286,703"
click at [309, 126] on input "text" at bounding box center [324, 125] width 70 height 9
type input "715,526"
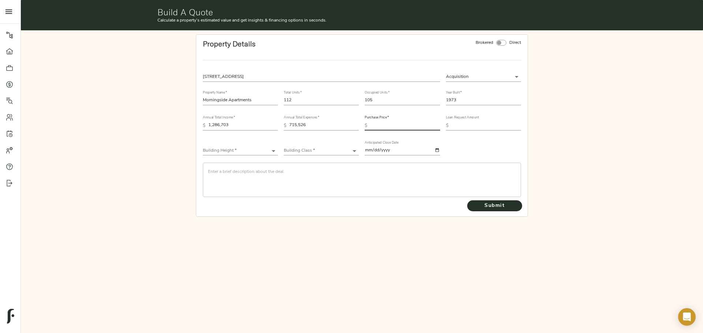
click at [382, 125] on input "text" at bounding box center [405, 125] width 70 height 9
click at [403, 127] on input "text" at bounding box center [405, 125] width 70 height 9
type input "8,600,000"
click at [471, 126] on input "text" at bounding box center [486, 125] width 70 height 9
type input "6,450,000"
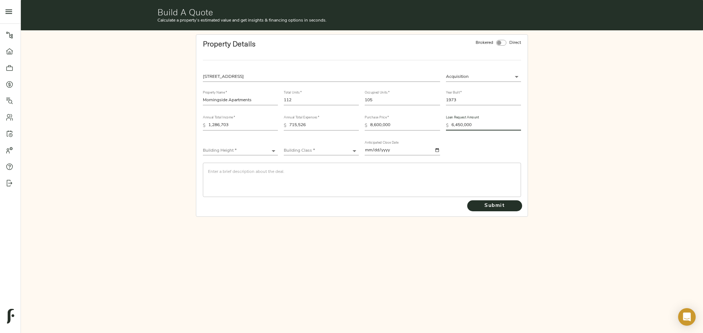
click at [241, 147] on body "Haven at South Mountain - 1630 E Baseline Rd, Phoenix, AZ 85042 Pipeline Dashbo…" at bounding box center [351, 166] width 703 height 333
click at [256, 173] on li "Low-Rise (1-3 stories)" at bounding box center [240, 173] width 75 height 11
type input "Low-Rise"
click at [305, 143] on div "Building Class * ​" at bounding box center [321, 148] width 75 height 15
click at [308, 145] on div "Building Class * ​" at bounding box center [321, 148] width 75 height 15
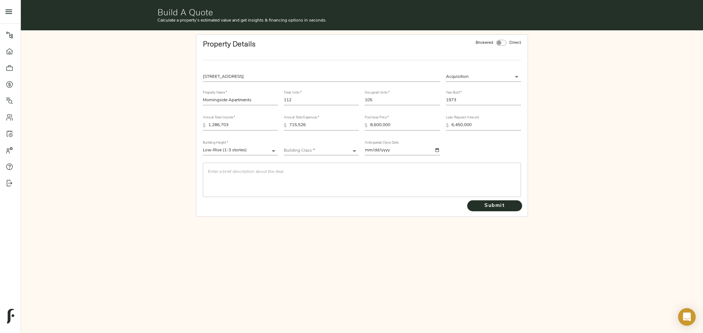
click at [313, 149] on body "Haven at South Mountain - 1630 E Baseline Rd, Phoenix, AZ 85042 Pipeline Dashbo…" at bounding box center [351, 166] width 703 height 333
click at [327, 185] on li "Class B" at bounding box center [321, 184] width 75 height 11
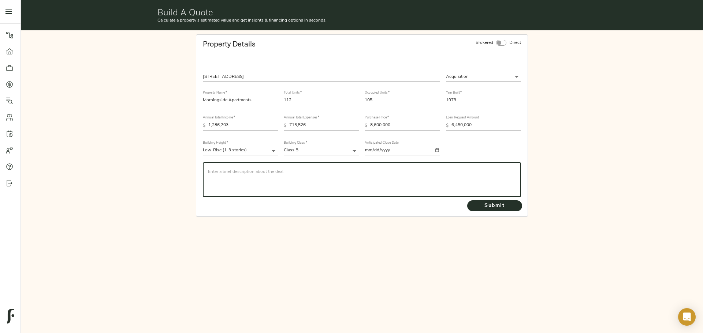
click at [285, 175] on textarea at bounding box center [362, 179] width 308 height 21
click at [342, 152] on body "Haven at South Mountain - 1630 E Baseline Rd, Phoenix, AZ 85042 Pipeline Dashbo…" at bounding box center [351, 166] width 703 height 333
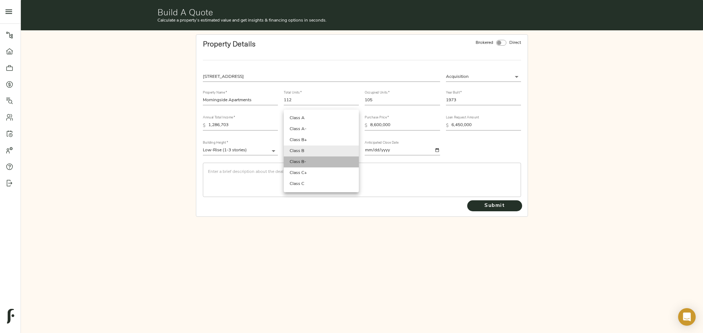
click at [318, 162] on li "Class B-" at bounding box center [321, 162] width 75 height 11
type input "Class B-"
click at [370, 168] on div "​" at bounding box center [362, 180] width 318 height 34
click at [224, 172] on textarea at bounding box center [362, 179] width 308 height 21
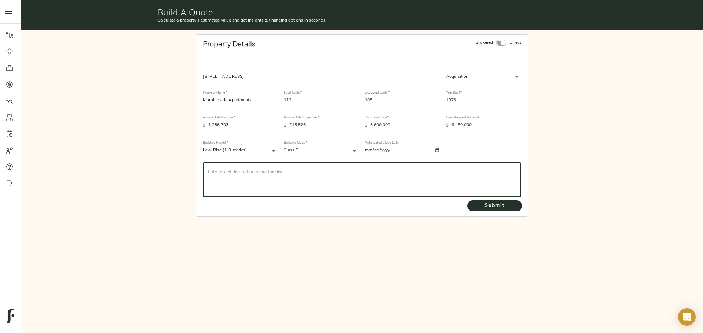
paste textarea "The subject deal, MorningSide Apartments, is currently under contract for $8.6 …"
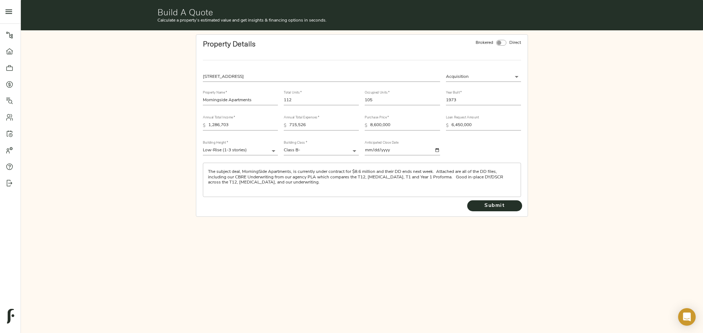
click at [255, 181] on textarea "The subject deal, MorningSide Apartments, is currently under contract for $8.6 …" at bounding box center [362, 179] width 308 height 21
click at [252, 182] on textarea "The subject deal, MorningSide Apartments, is currently under contract for $8.6 …" at bounding box center [362, 179] width 308 height 21
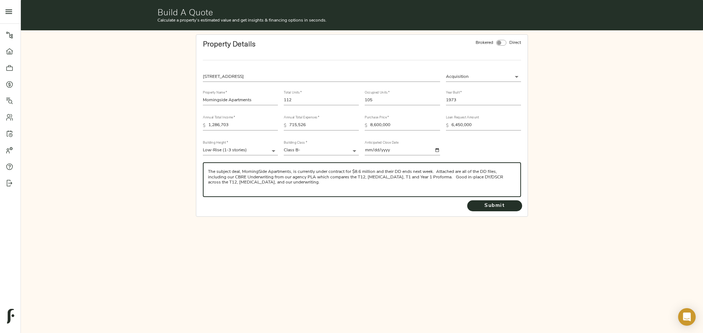
paste textarea "The Purchase Contract’s outside closing date is Sunday 12/14/2025 (the Friday b…"
click at [298, 172] on textarea "The subject deal, MorningSide Apartments, is currently under contract for $8.6 …" at bounding box center [362, 179] width 308 height 21
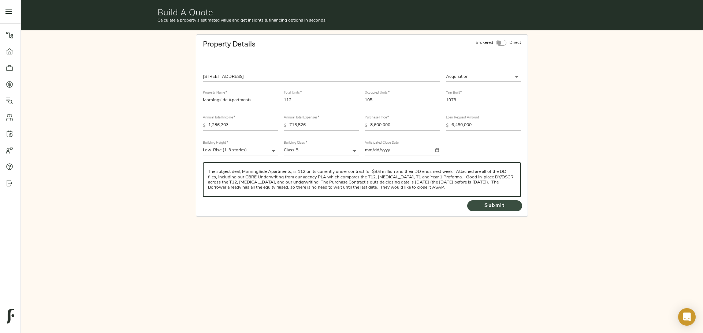
type textarea "The subject deal, MorningSide Apartments, is 112 units currently under contract…"
click at [498, 202] on span "Submit" at bounding box center [494, 206] width 40 height 9
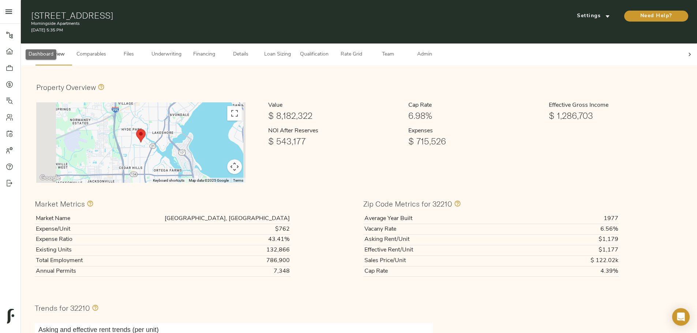
click at [7, 52] on icon at bounding box center [9, 51] width 7 height 7
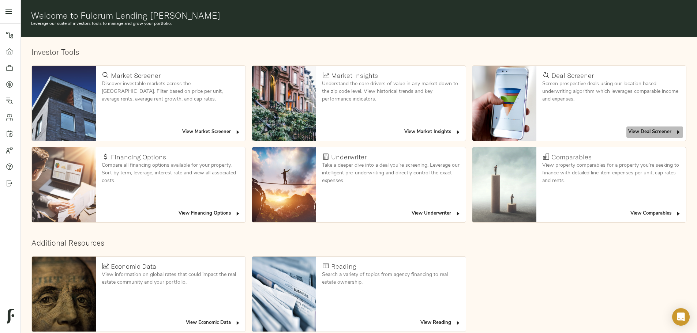
click at [628, 128] on span "View Deal Screener" at bounding box center [654, 132] width 53 height 8
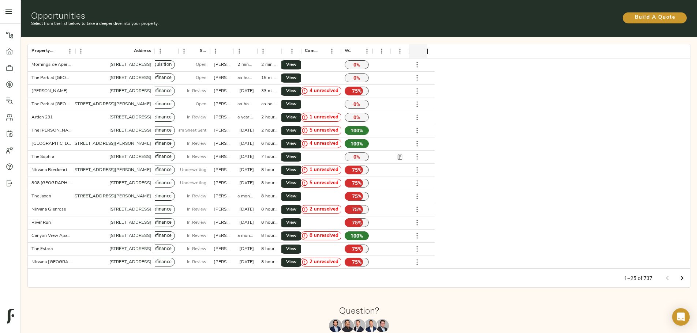
click at [540, 23] on div "Build A Quote" at bounding box center [577, 18] width 219 height 17
click at [630, 16] on span "Build A Quote" at bounding box center [654, 17] width 49 height 9
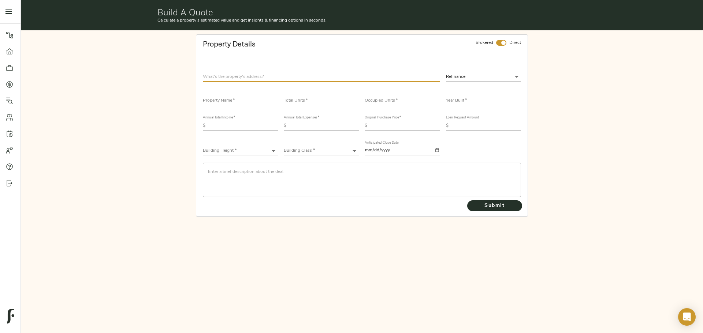
click at [282, 80] on input "text" at bounding box center [321, 77] width 237 height 10
click at [502, 45] on input "checkbox" at bounding box center [503, 43] width 18 height 6
checkbox input "false"
click at [153, 98] on div "Property Details Brokered Direct Refinance refinance Property Name   * Total Un…" at bounding box center [362, 125] width 682 height 190
drag, startPoint x: 220, startPoint y: 75, endPoint x: 226, endPoint y: 75, distance: 6.6
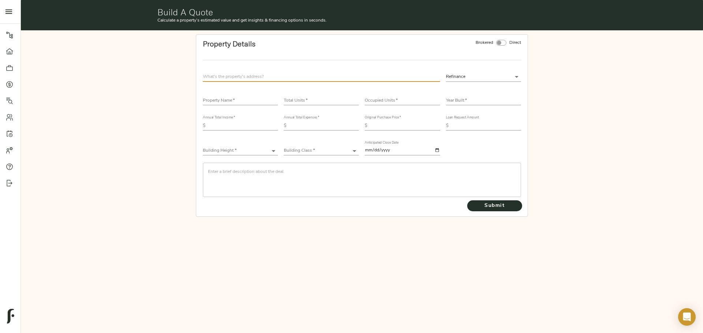
click at [220, 75] on input "text" at bounding box center [321, 77] width 237 height 10
click at [273, 75] on input "text" at bounding box center [321, 77] width 237 height 10
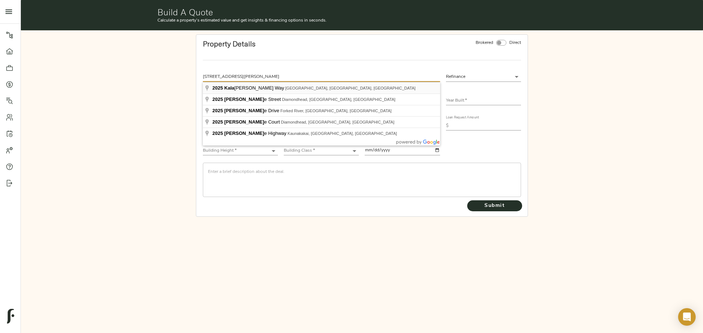
type input "2025 Kala Bagai Wy, Berkeley, CA 94704, USA"
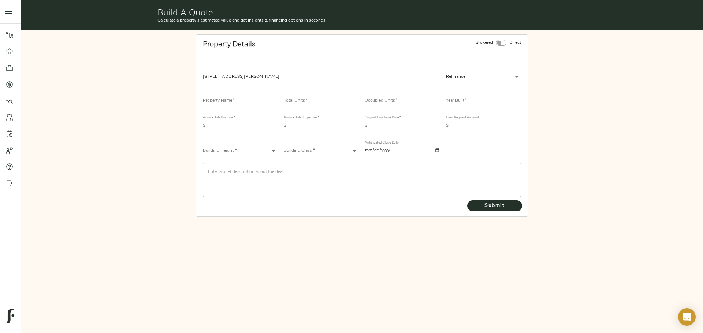
click at [251, 104] on input "text" at bounding box center [240, 101] width 75 height 9
click at [237, 99] on input "text" at bounding box center [240, 101] width 75 height 9
click at [235, 97] on input "text" at bounding box center [240, 101] width 75 height 9
type input "RISE at Berkeley"
click at [327, 94] on div "Total Units   *" at bounding box center [321, 98] width 75 height 15
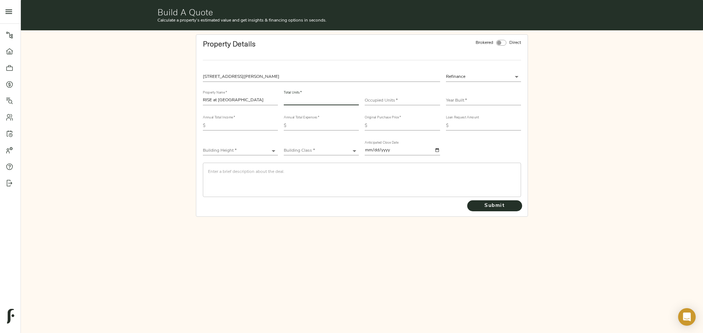
click at [327, 99] on input "number" at bounding box center [321, 101] width 75 height 9
click at [331, 101] on input "number" at bounding box center [321, 101] width 75 height 9
type input "48"
click at [404, 97] on div "Occupied Units   *" at bounding box center [401, 98] width 75 height 15
type input "47"
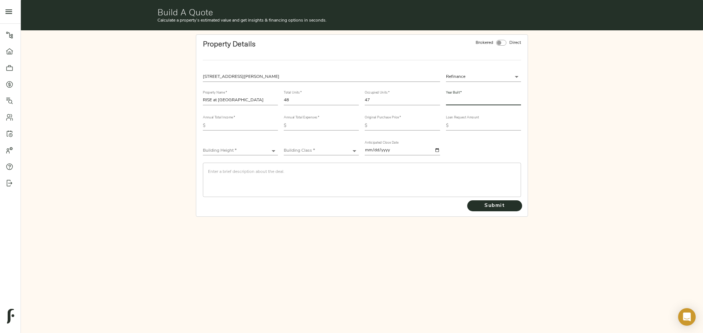
click at [478, 104] on input "text" at bounding box center [483, 101] width 75 height 9
type input "2023"
click at [219, 123] on input "text" at bounding box center [243, 125] width 70 height 9
click at [249, 123] on input "text" at bounding box center [243, 125] width 70 height 9
type input "1,621,303"
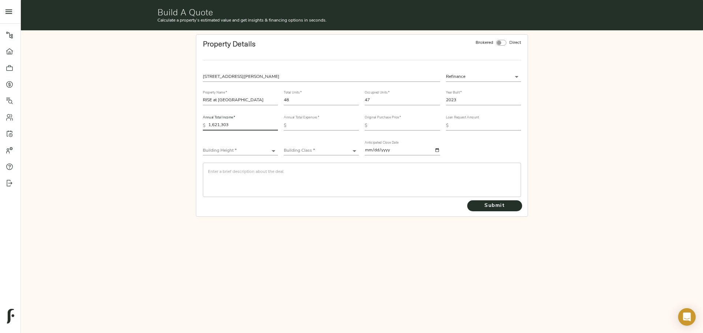
click at [352, 127] on input "text" at bounding box center [324, 125] width 70 height 9
type input "712,766"
click at [416, 127] on input "text" at bounding box center [405, 125] width 70 height 9
click at [390, 121] on div "Original Purchase Price   * $" at bounding box center [401, 123] width 75 height 15
click at [391, 126] on input "text" at bounding box center [405, 125] width 70 height 9
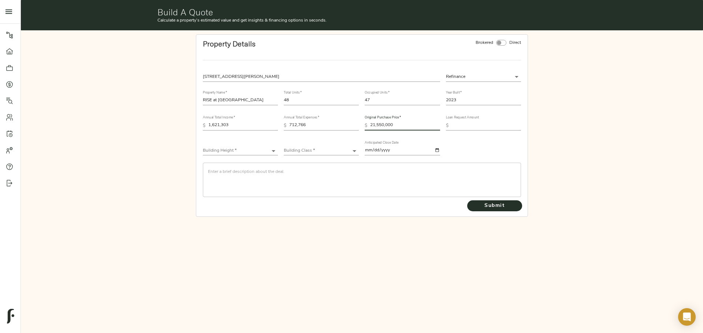
type input "21,550,000"
click at [464, 127] on input "text" at bounding box center [486, 125] width 70 height 9
type input "13,422,948"
click at [239, 145] on div "Building Height * ​" at bounding box center [240, 148] width 75 height 15
click at [241, 148] on body "Morningside Apartments - 2401 Jammes Rd, Jacksonville, FL 32210 Pipeline Dashbo…" at bounding box center [351, 166] width 703 height 333
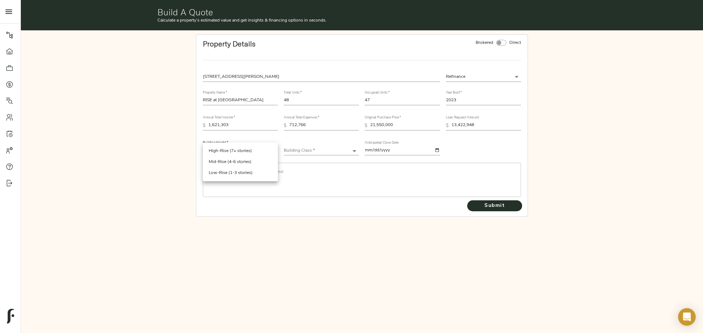
click at [248, 162] on li "Mid-Rise (4-6 stories)" at bounding box center [240, 162] width 75 height 11
type input "Mid-Rise"
click at [218, 174] on textarea at bounding box center [362, 179] width 308 height 21
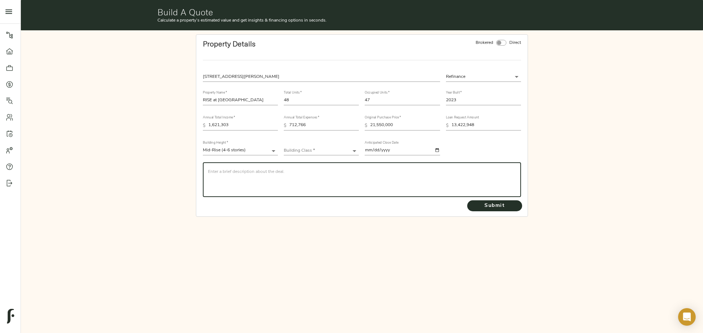
paste textarea "BayBridgeRealEstateCapitalhasbeenengagedbyMarchCapital Management (the“Sponsor”…"
type textarea "BayBridgeRealEstateCapitalhasbeenengagedbyMarchCapital Management (the“Sponsor”…"
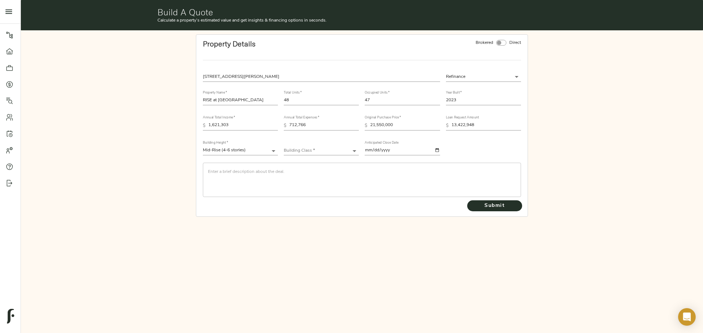
click at [438, 170] on textarea at bounding box center [362, 179] width 308 height 21
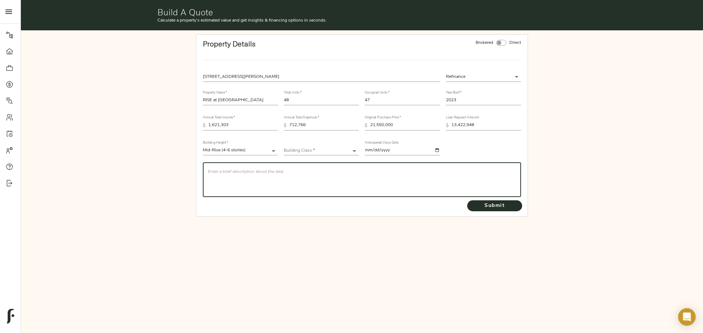
paste textarea "BayBridge Real Estate Capital has been engaged by March Capital Management (the…"
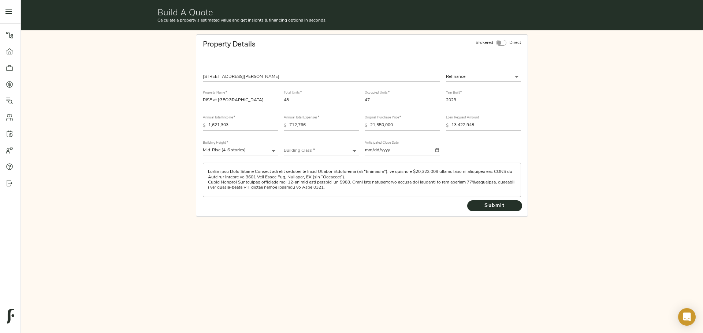
click at [366, 177] on textarea at bounding box center [362, 179] width 308 height 21
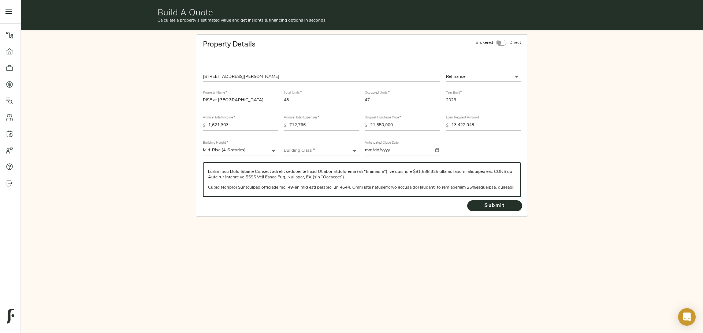
scroll to position [37, 0]
click at [341, 177] on textarea at bounding box center [362, 179] width 308 height 21
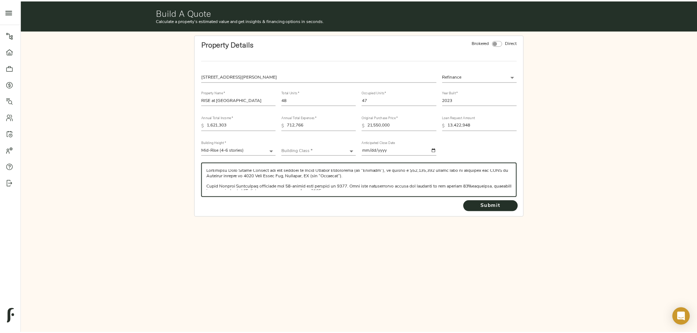
scroll to position [0, 0]
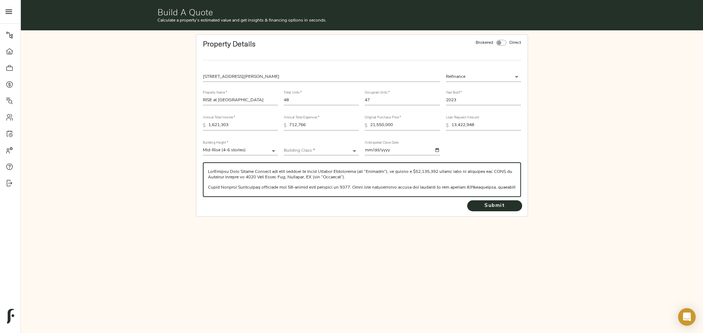
type textarea "BayBridge Real Estate Capital has been engaged by March Capital Management (the…"
click at [332, 151] on body "Morningside Apartments - 2401 Jammes Rd, Jacksonville, FL 32210 Pipeline Dashbo…" at bounding box center [351, 166] width 703 height 333
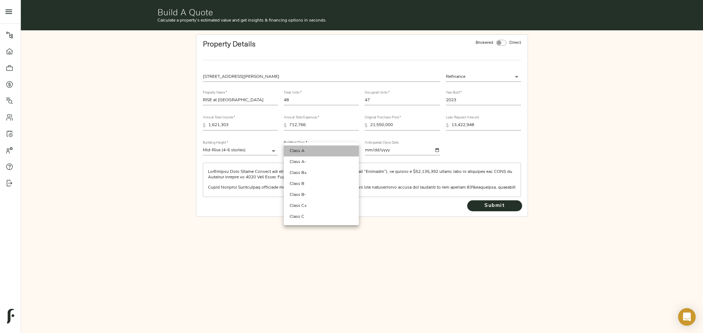
click at [318, 151] on li "Class A" at bounding box center [321, 151] width 75 height 11
type input "Class A"
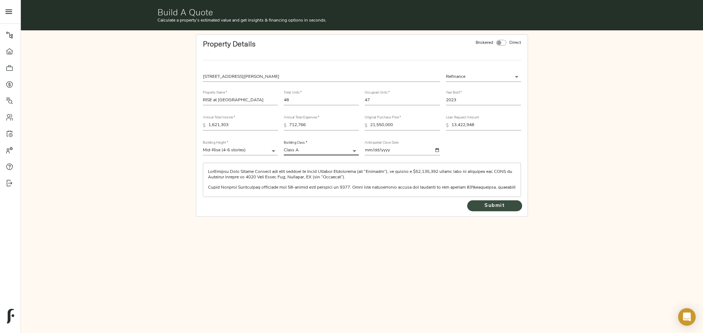
click at [484, 207] on span "Submit" at bounding box center [494, 206] width 40 height 9
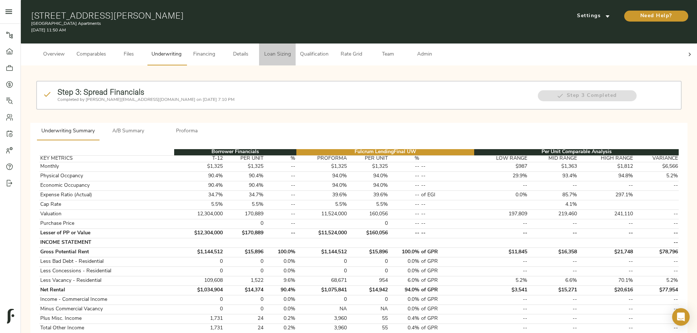
click at [291, 50] on span "Loan Sizing" at bounding box center [277, 54] width 28 height 9
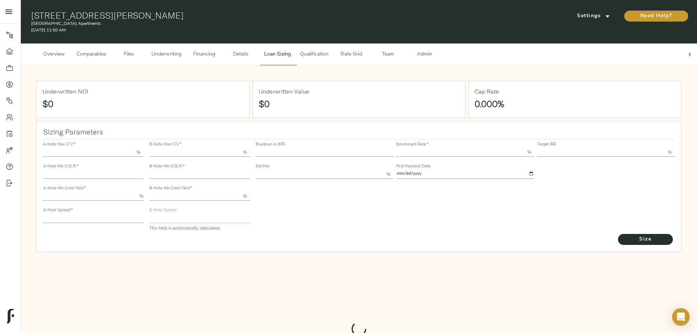
type input "55.000"
type input "1.4"
type input "10.00"
type input "220"
type input "80.000"
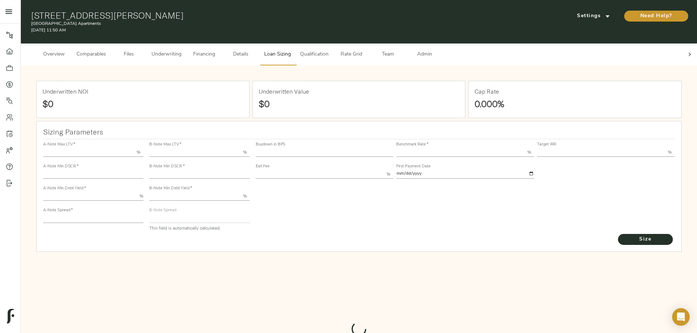
type input "1.06"
type input "2.00"
type input "720.0492939021949"
type input "15"
type input "3.69"
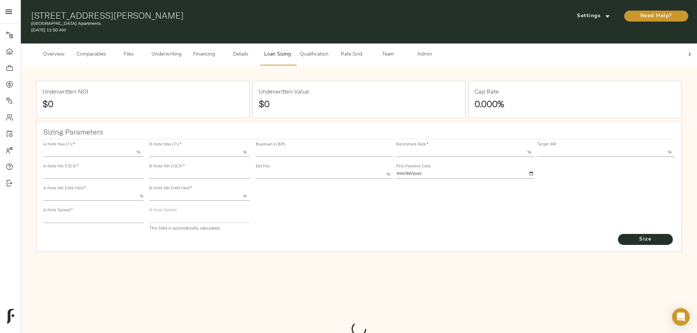
type input "13.00"
type input "1.00"
type input "2025-09-01"
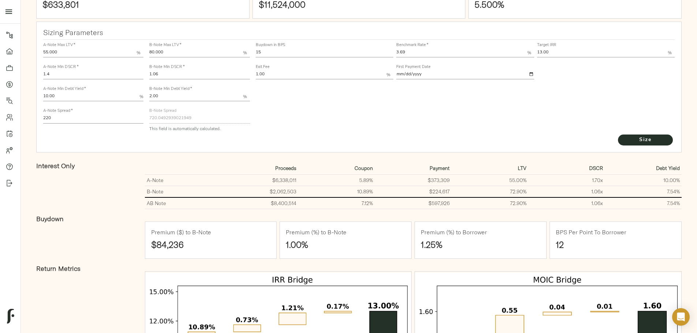
scroll to position [146, 0]
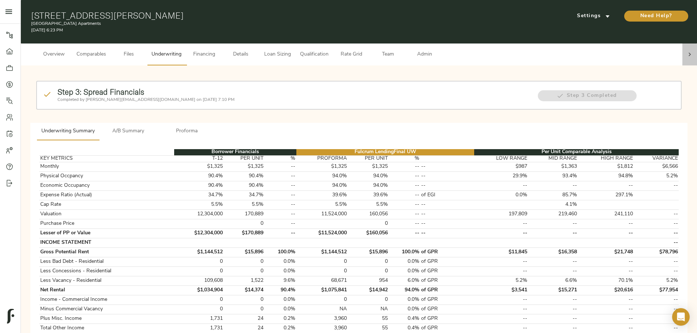
click at [345, 54] on div at bounding box center [689, 55] width 15 height 22
click at [345, 51] on span "Admin" at bounding box center [425, 54] width 28 height 9
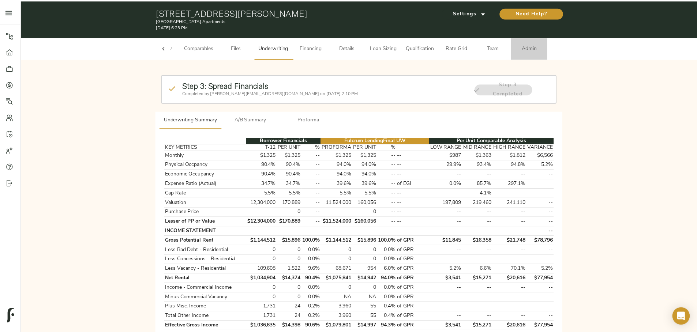
scroll to position [0, 29]
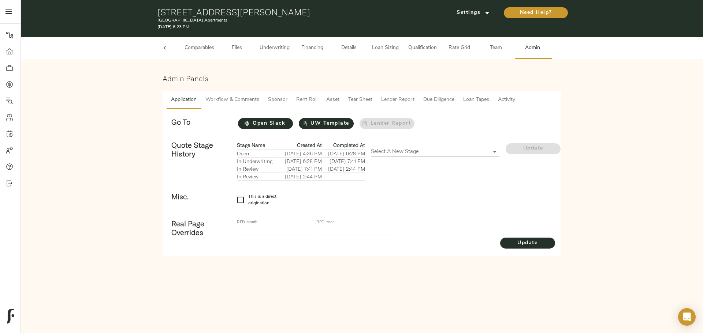
click at [232, 49] on span "Files" at bounding box center [237, 48] width 28 height 9
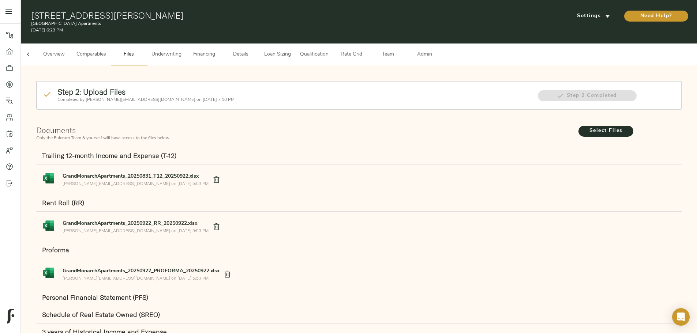
click at [255, 50] on span "Details" at bounding box center [241, 54] width 28 height 9
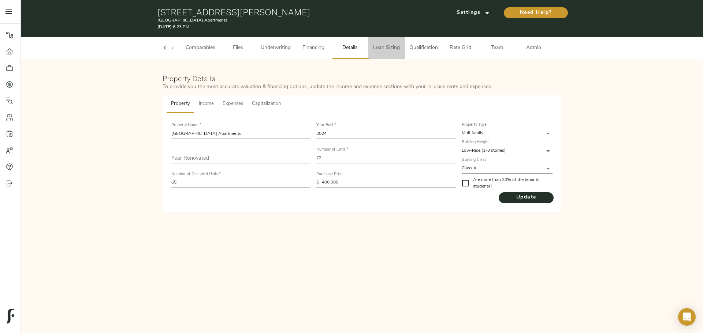
click at [345, 48] on span "Loan Sizing" at bounding box center [386, 48] width 28 height 9
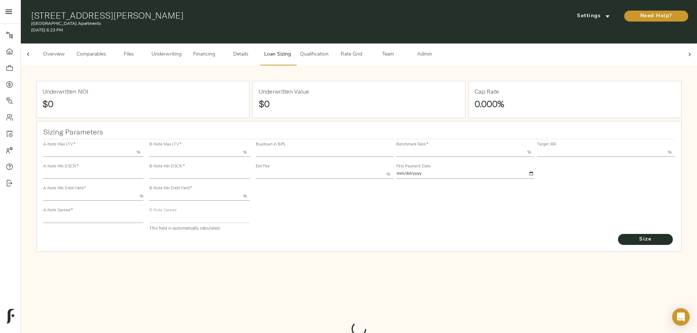
type input "55.000"
type input "1.4"
type input "10.00"
type input "220"
type input "80.000"
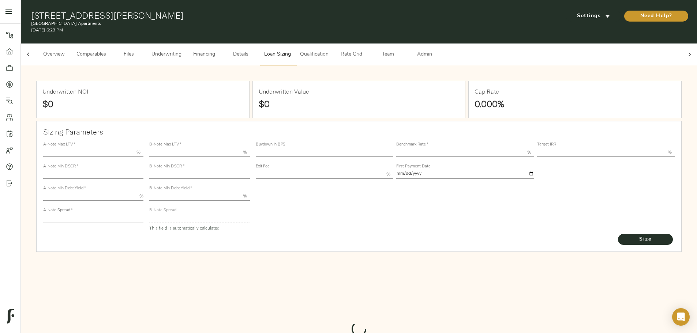
type input "1.06"
type input "2.00"
type input "720.0492939021949"
type input "15"
type input "3.69"
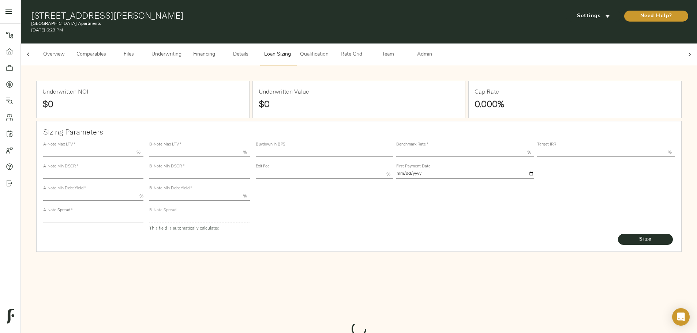
type input "13.00"
type input "1.00"
type input "[DATE]"
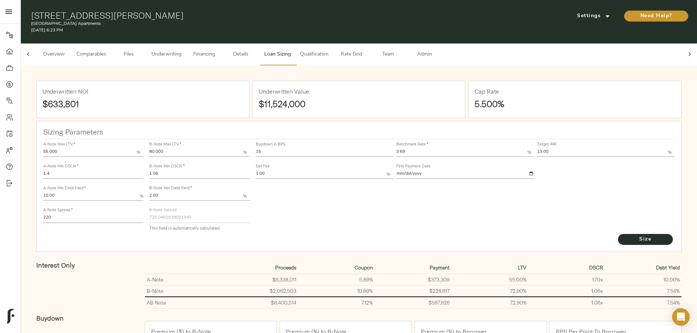
click at [255, 51] on span "Details" at bounding box center [241, 54] width 28 height 9
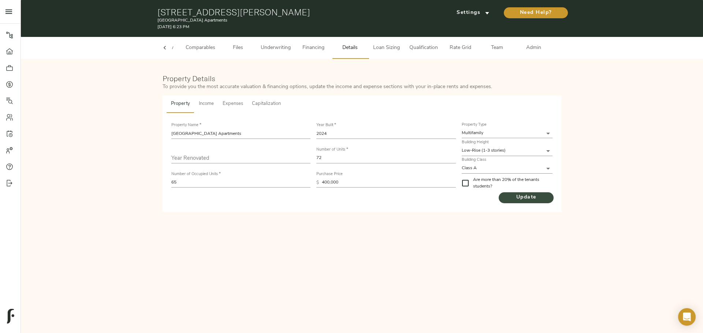
click at [345, 142] on span "Update" at bounding box center [525, 197] width 55 height 9
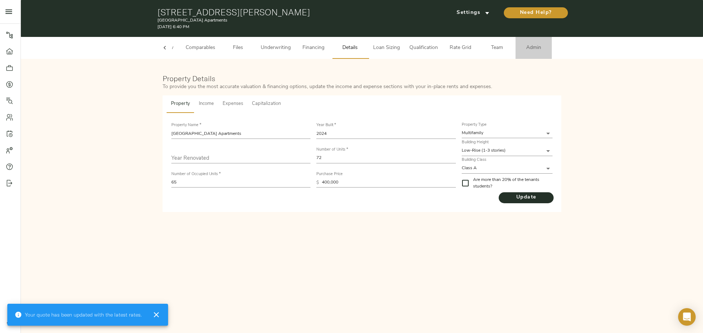
click at [345, 52] on span "Admin" at bounding box center [534, 48] width 28 height 9
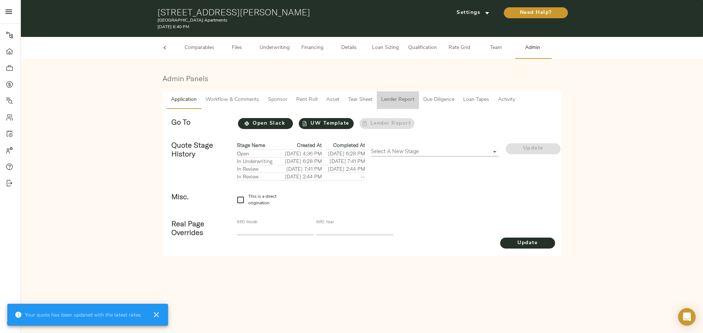
click at [345, 102] on span "Lender Report" at bounding box center [397, 99] width 33 height 9
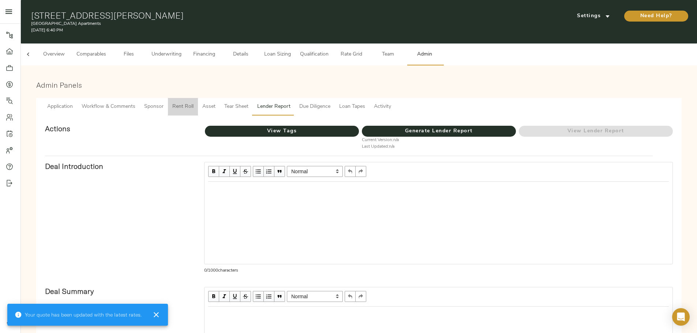
click at [194, 102] on span "Rent Roll" at bounding box center [182, 106] width 21 height 9
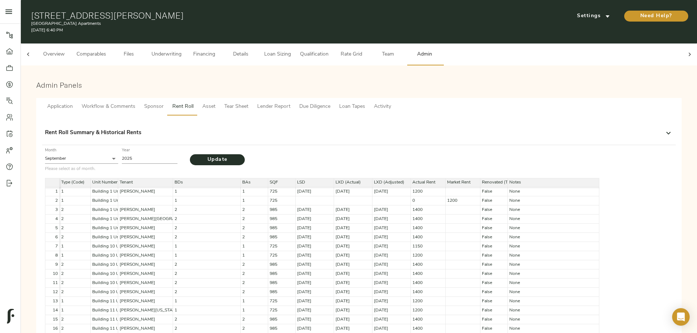
click at [216, 102] on span "Asset" at bounding box center [208, 106] width 13 height 9
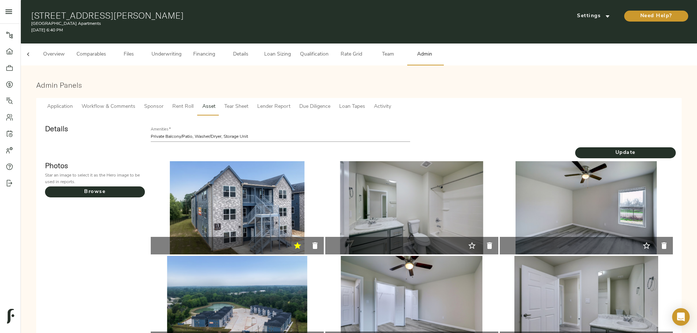
click at [248, 102] on span "Tear Sheet" at bounding box center [236, 106] width 24 height 9
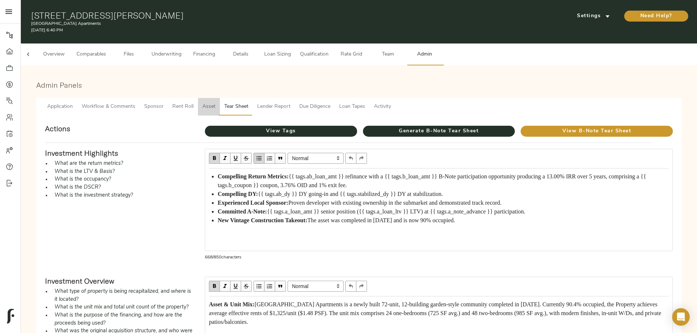
click at [216, 102] on span "Asset" at bounding box center [208, 106] width 13 height 9
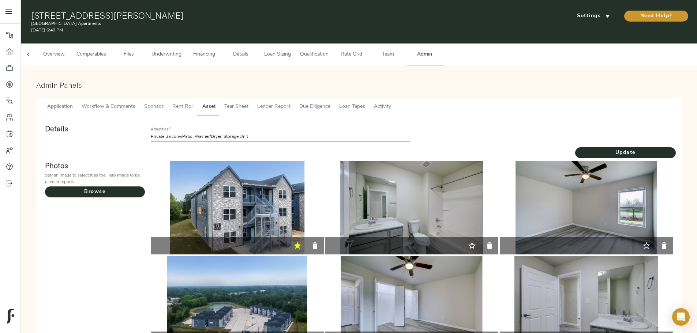
click at [164, 102] on span "Sponsor" at bounding box center [153, 106] width 19 height 9
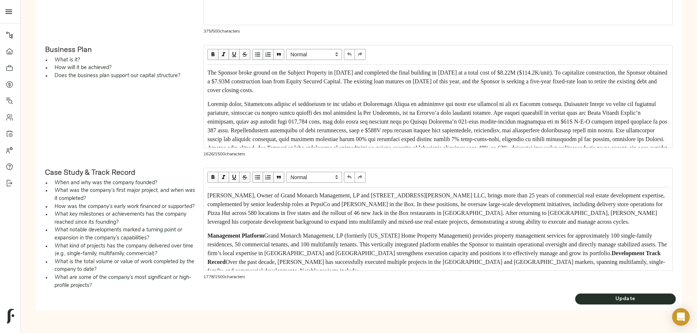
scroll to position [371, 0]
click at [345, 142] on span "Update" at bounding box center [625, 299] width 101 height 9
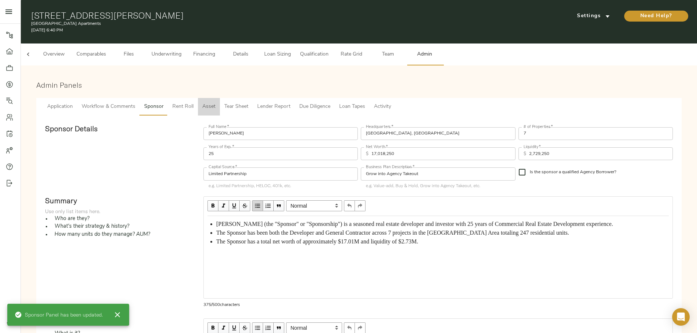
click at [216, 102] on span "Asset" at bounding box center [208, 106] width 13 height 9
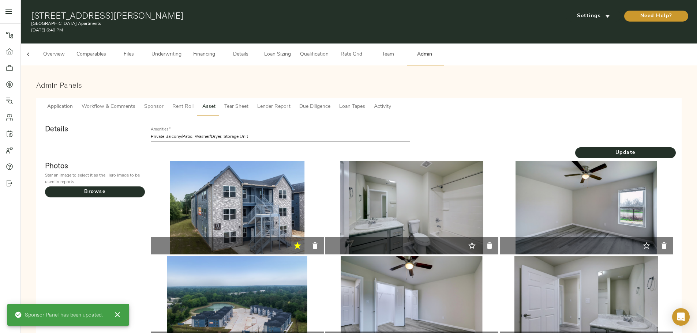
click at [194, 102] on span "Rent Roll" at bounding box center [182, 106] width 21 height 9
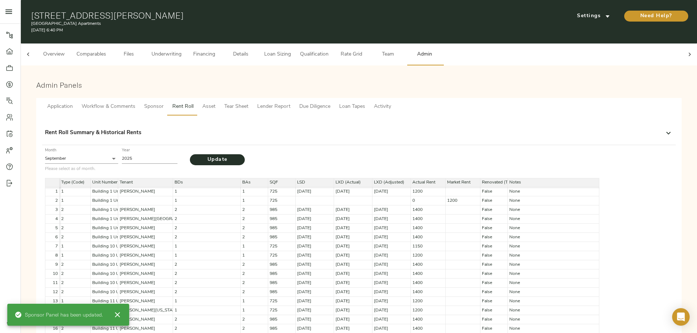
click at [140, 105] on button "Workflow & Comments" at bounding box center [108, 107] width 63 height 18
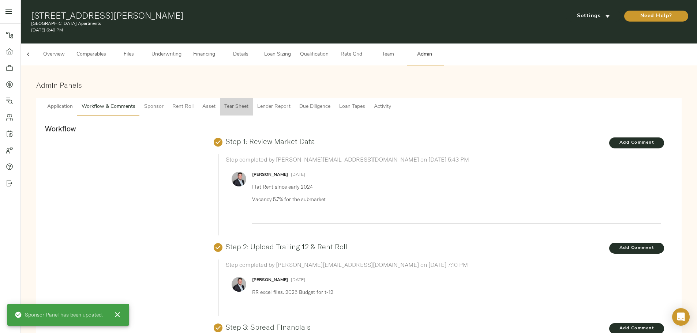
click at [248, 102] on span "Tear Sheet" at bounding box center [236, 106] width 24 height 9
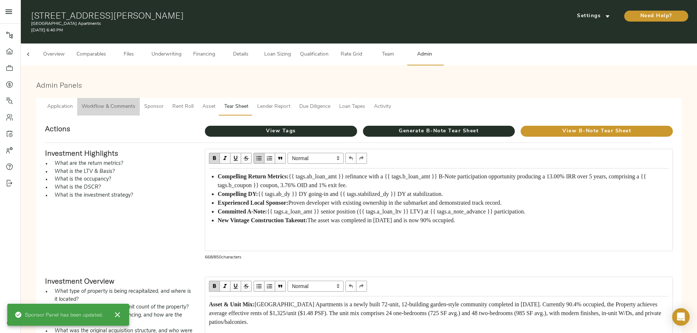
click at [135, 102] on span "Workflow & Comments" at bounding box center [109, 106] width 54 height 9
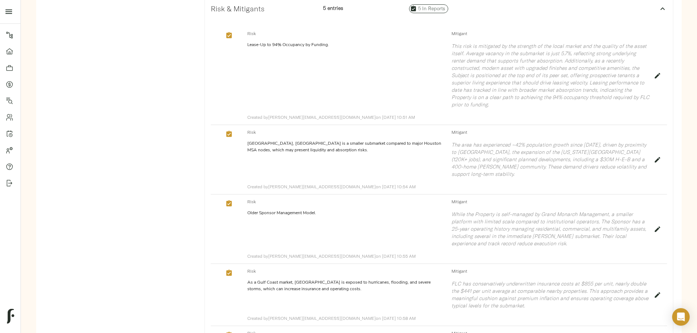
scroll to position [805, 0]
click at [345, 142] on icon "button" at bounding box center [657, 158] width 7 height 7
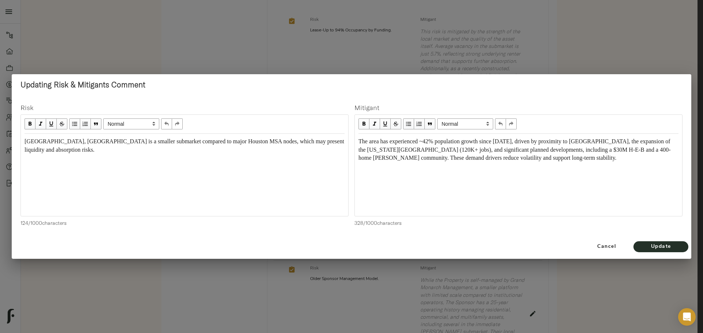
click at [345, 142] on div "The area has experienced ~42% population growth since 2020, driven by proximity…" at bounding box center [518, 150] width 326 height 32
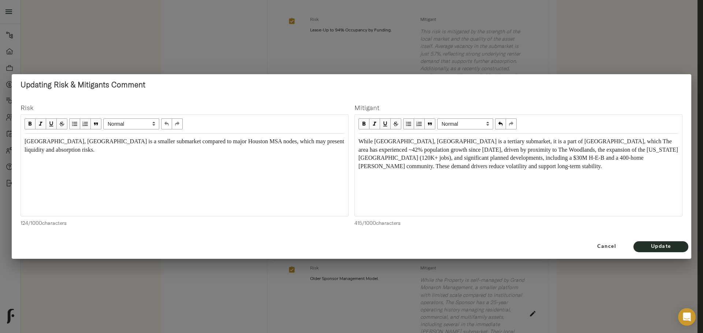
click at [345, 142] on span "While Montgomery, TX is a tertiary submarket, it is a part of Montgomery County…" at bounding box center [517, 153] width 319 height 31
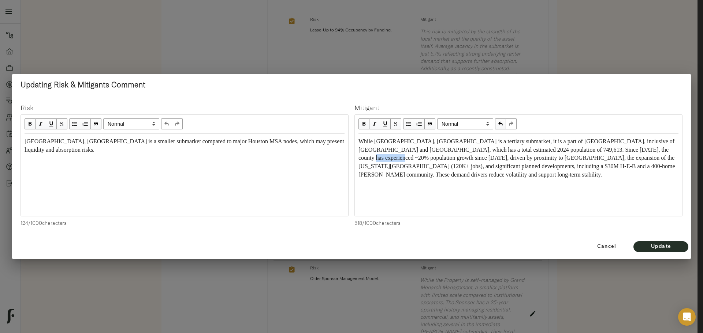
drag, startPoint x: 360, startPoint y: 158, endPoint x: 391, endPoint y: 160, distance: 30.8
click at [345, 142] on div "While Montgomery, TX is a tertiary submarket, it is a part of Montgomery County…" at bounding box center [518, 158] width 326 height 48
click at [345, 142] on span "While Montgomery, TX is a tertiary submarket, it is a part of Montgomery County…" at bounding box center [517, 158] width 318 height 40
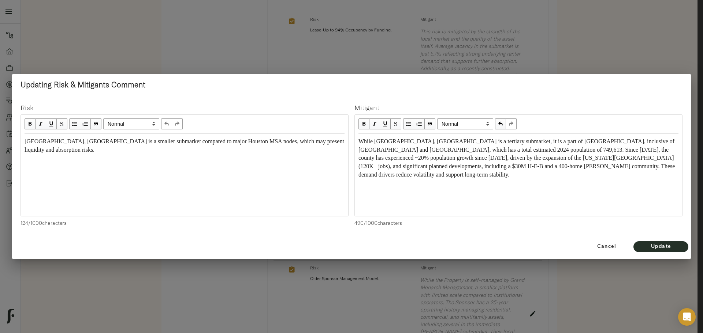
click at [345, 142] on div "While Montgomery, TX is a tertiary submarket, it is a part of Montgomery County…" at bounding box center [518, 159] width 320 height 42
click at [345, 142] on span "While Montgomery, TX is a tertiary submarket, it is a part of Montgomery County…" at bounding box center [517, 158] width 318 height 40
drag, startPoint x: 385, startPoint y: 160, endPoint x: 360, endPoint y: 158, distance: 25.7
click at [345, 142] on span "While Montgomery, TX is a tertiary submarket, it is a part of Montgomery County…" at bounding box center [518, 158] width 321 height 40
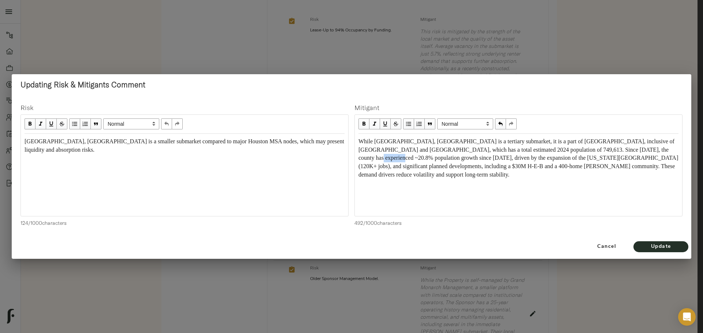
click at [345, 142] on span "While Montgomery, TX is a tertiary submarket, it is a part of Montgomery County…" at bounding box center [518, 158] width 321 height 40
drag, startPoint x: 357, startPoint y: 159, endPoint x: 384, endPoint y: 159, distance: 26.7
click at [345, 142] on div "While Montgomery, TX is a tertiary submarket, it is a part of Montgomery County…" at bounding box center [518, 158] width 326 height 48
click at [345, 142] on span "Update" at bounding box center [660, 247] width 40 height 9
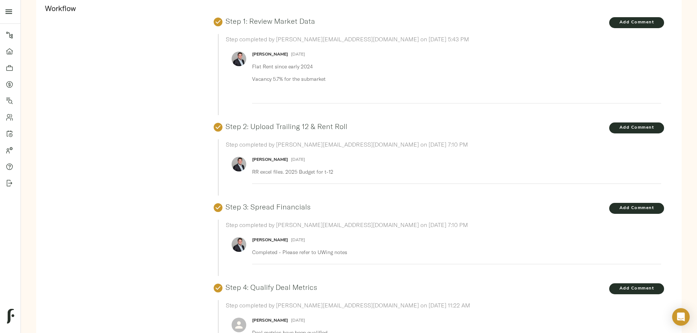
scroll to position [0, 0]
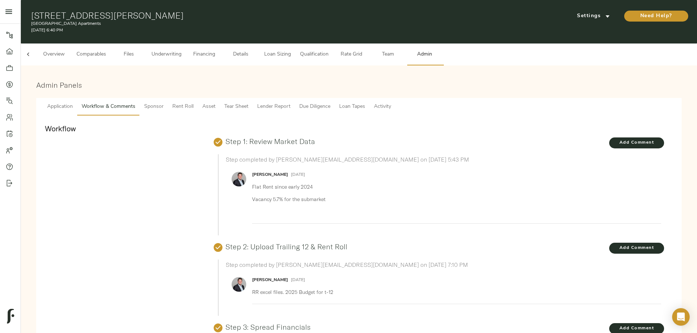
click at [164, 102] on span "Sponsor" at bounding box center [153, 106] width 19 height 9
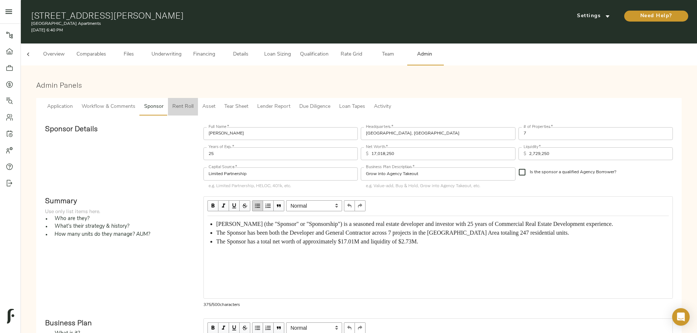
click at [194, 102] on span "Rent Roll" at bounding box center [182, 106] width 21 height 9
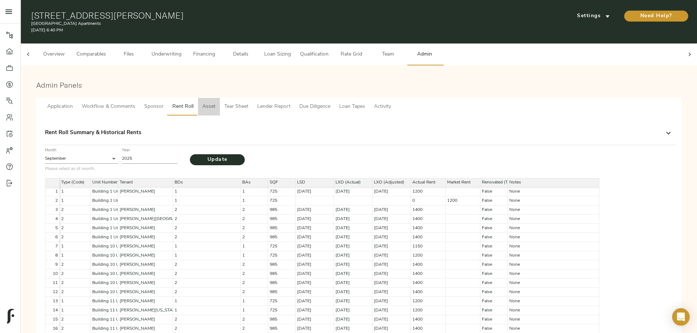
click at [220, 98] on button "Asset" at bounding box center [209, 107] width 22 height 18
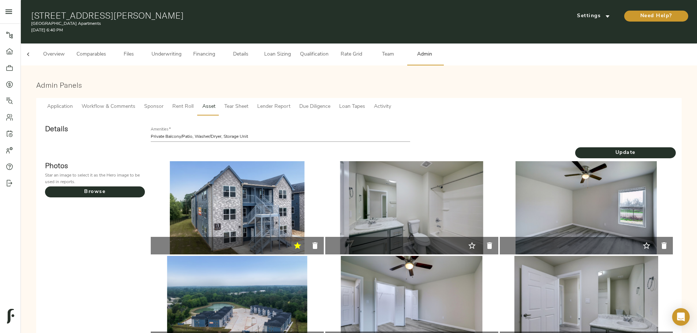
click at [253, 98] on button "Tear Sheet" at bounding box center [236, 107] width 33 height 18
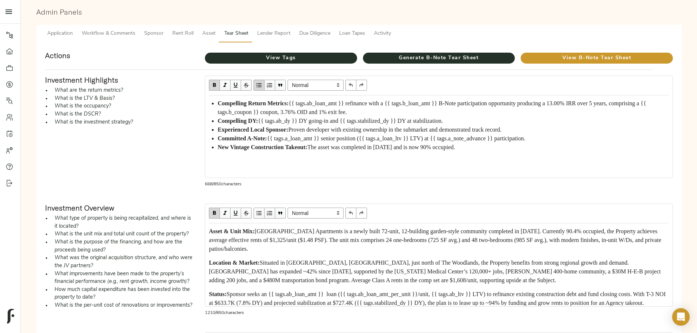
scroll to position [37, 0]
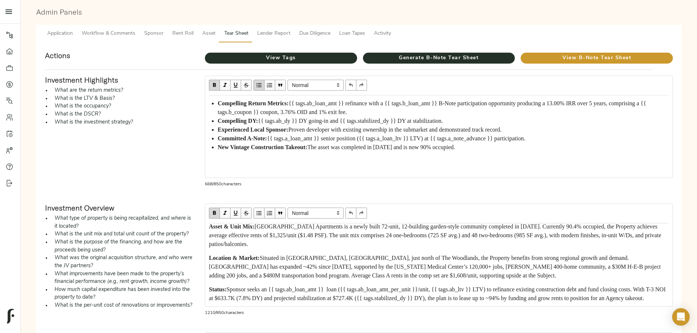
click at [345, 142] on span "Situated in Montgomery, TX, just north of The Woodlands, the Property benefits …" at bounding box center [435, 267] width 453 height 24
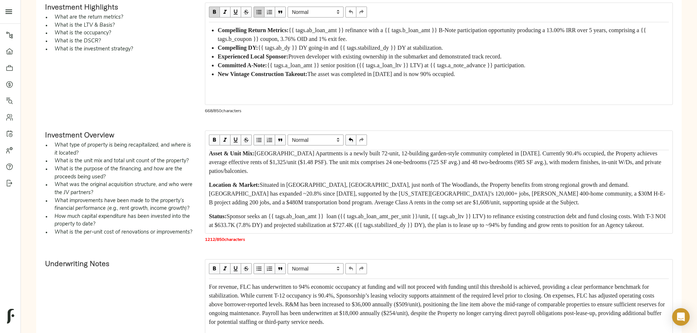
scroll to position [0, 0]
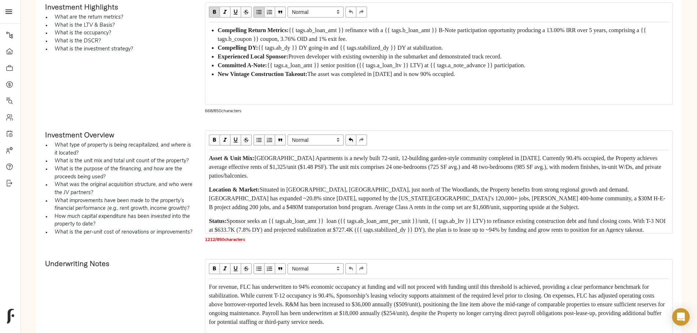
click at [345, 142] on span "Situated in Montgomery, TX, just north of The Woodlands, the Property benefits …" at bounding box center [437, 199] width 456 height 24
click at [345, 142] on span "Situated in Montgomery, TX, just north of The Woodlands, the Property benefits …" at bounding box center [437, 199] width 457 height 24
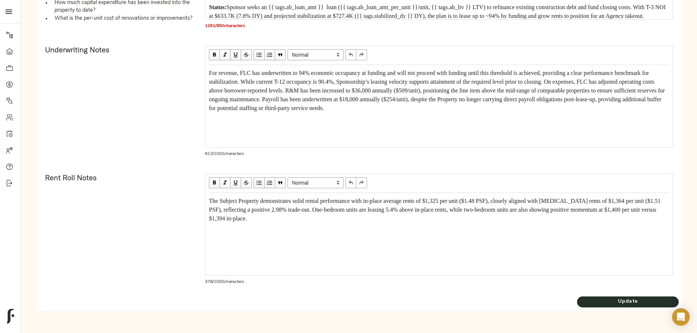
scroll to position [406, 0]
click at [345, 142] on span "Update" at bounding box center [628, 301] width 102 height 9
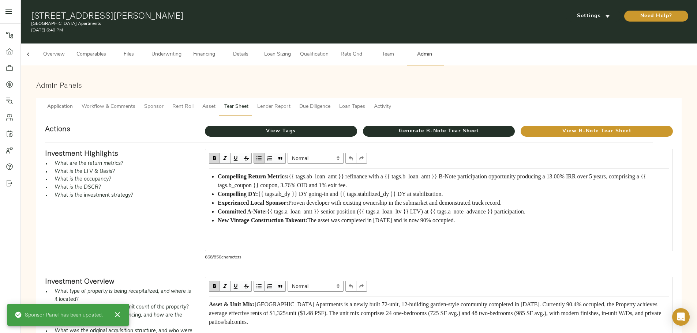
click at [291, 102] on span "Lender Report" at bounding box center [273, 106] width 33 height 9
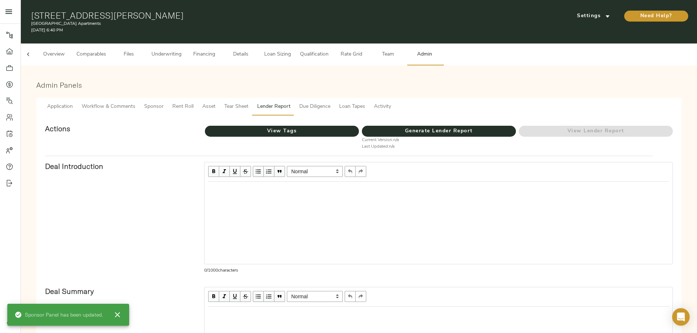
click at [248, 102] on span "Tear Sheet" at bounding box center [236, 106] width 24 height 9
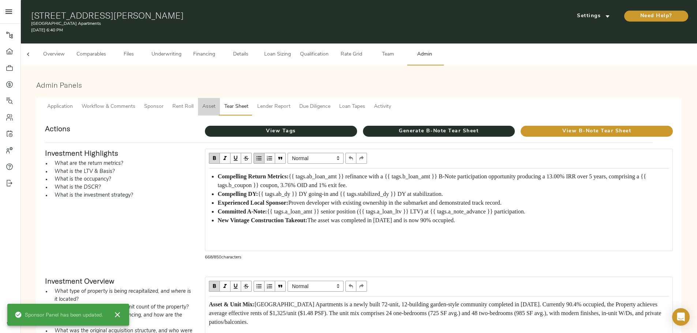
drag, startPoint x: 335, startPoint y: 102, endPoint x: 330, endPoint y: 99, distance: 6.1
click at [216, 102] on span "Asset" at bounding box center [208, 106] width 13 height 9
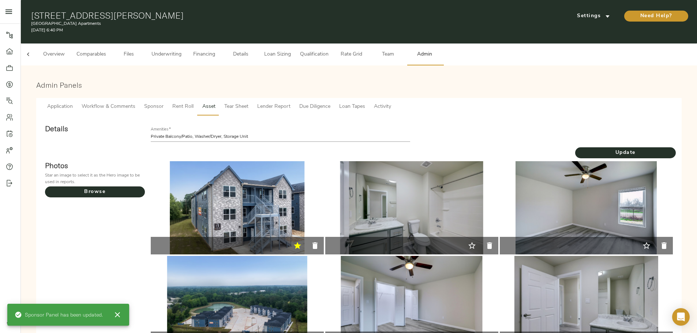
click at [194, 102] on span "Rent Roll" at bounding box center [182, 106] width 21 height 9
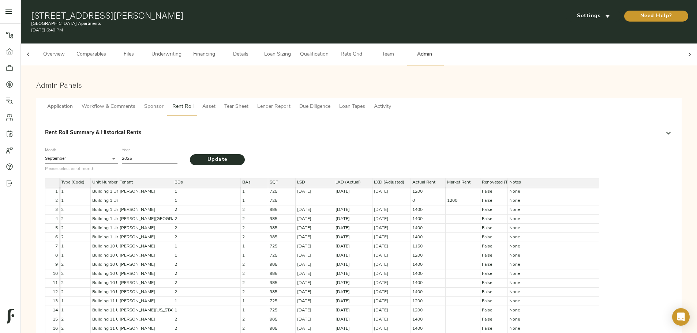
click at [220, 102] on button "Asset" at bounding box center [209, 107] width 22 height 18
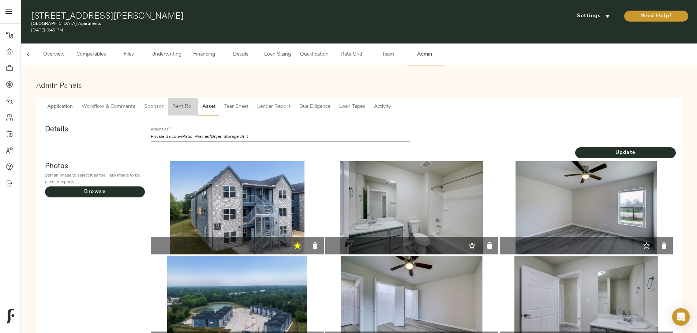
drag, startPoint x: 290, startPoint y: 99, endPoint x: 280, endPoint y: 101, distance: 10.2
click at [289, 99] on div "Application Workflow & Comments Sponsor Rent Roll Asset Tear Sheet Lender Repor…" at bounding box center [219, 107] width 353 height 18
click at [164, 102] on span "Sponsor" at bounding box center [153, 106] width 19 height 9
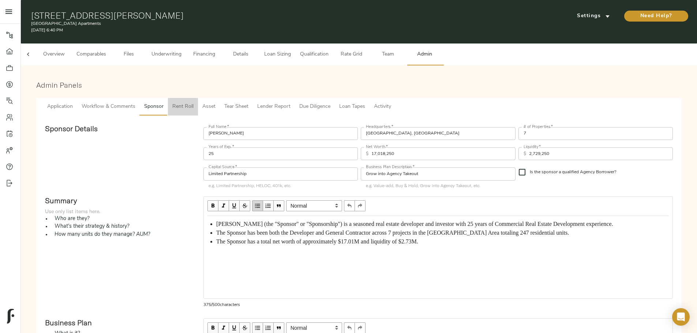
click at [194, 102] on span "Rent Roll" at bounding box center [182, 106] width 21 height 9
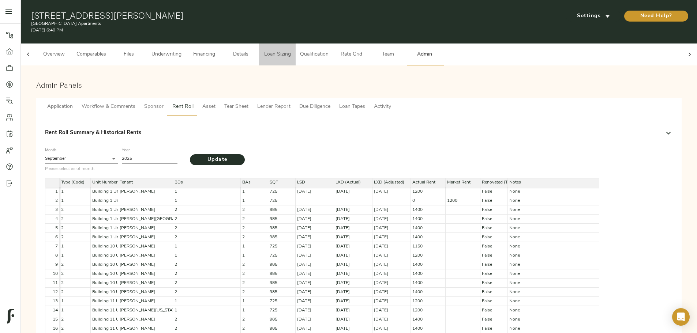
click at [291, 51] on span "Loan Sizing" at bounding box center [277, 54] width 28 height 9
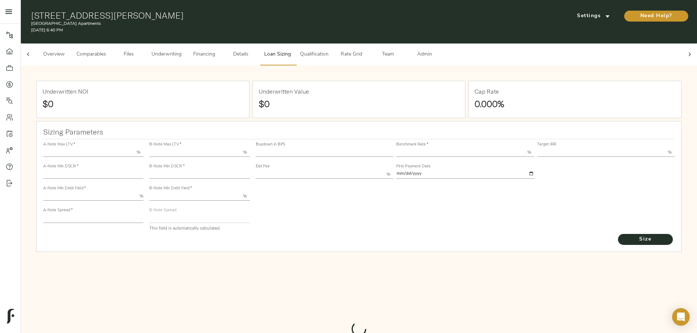
type input "55.000"
type input "1.4"
type input "10.00"
type input "220"
type input "80.000"
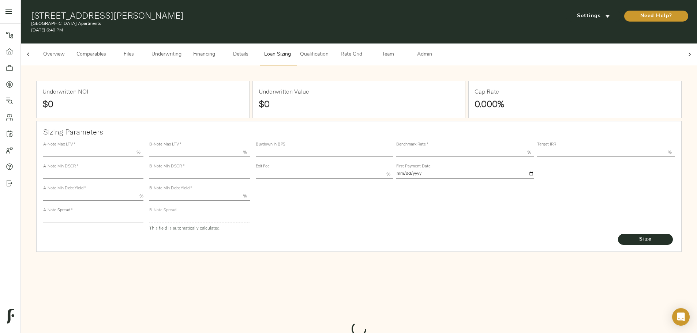
type input "1.06"
type input "2.00"
type input "720.0492939021949"
type input "15"
type input "3.69"
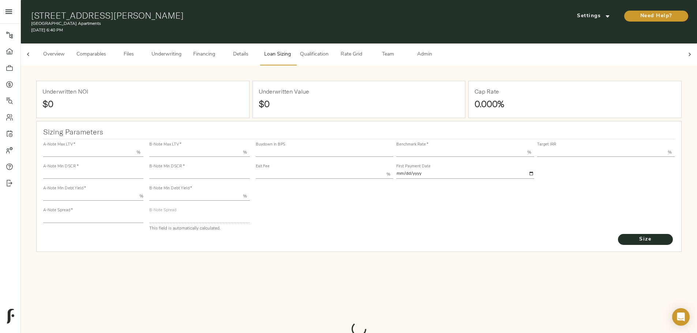
type input "13.00"
type input "1.00"
type input "[DATE]"
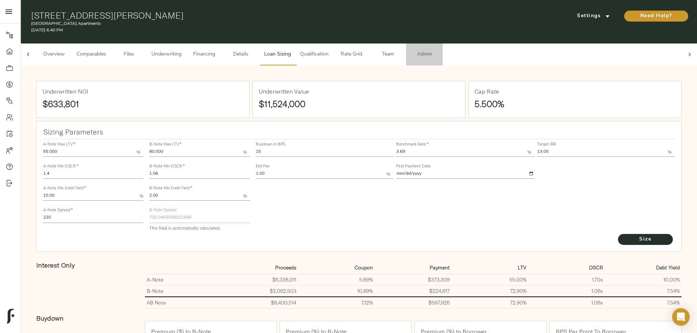
click at [345, 50] on span "Admin" at bounding box center [425, 54] width 28 height 9
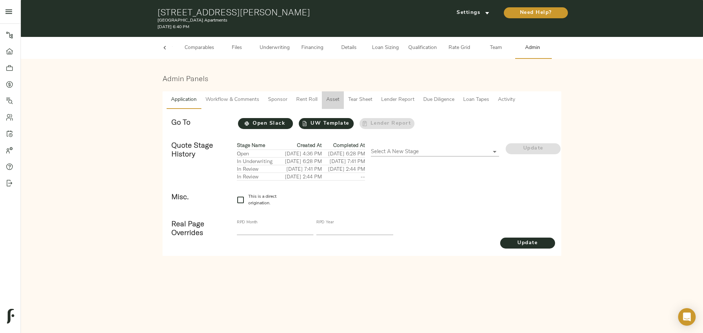
click at [330, 102] on span "Asset" at bounding box center [332, 99] width 13 height 9
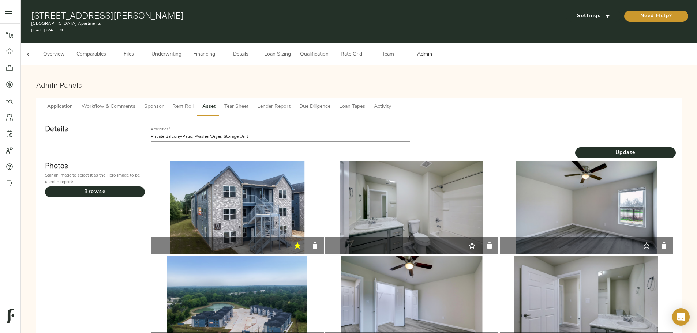
click at [194, 102] on span "Rent Roll" at bounding box center [182, 106] width 21 height 9
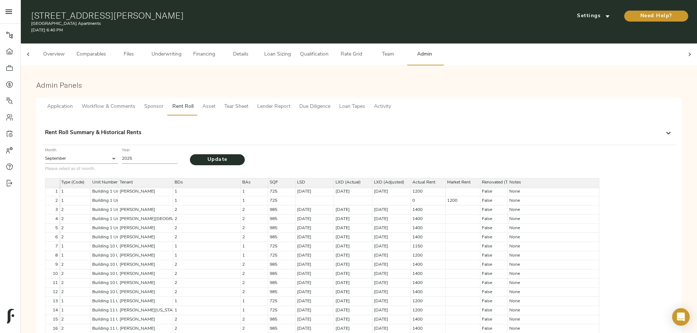
click at [164, 102] on span "Sponsor" at bounding box center [153, 106] width 19 height 9
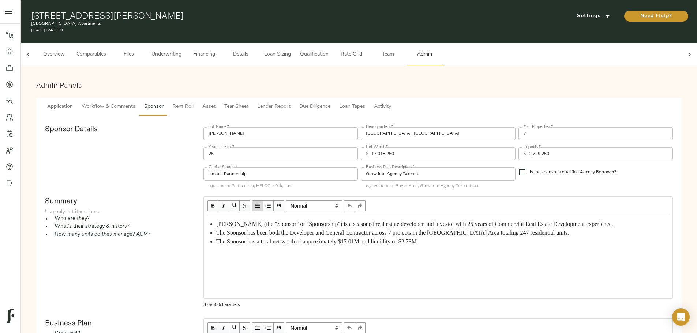
click at [248, 102] on span "Tear Sheet" at bounding box center [236, 106] width 24 height 9
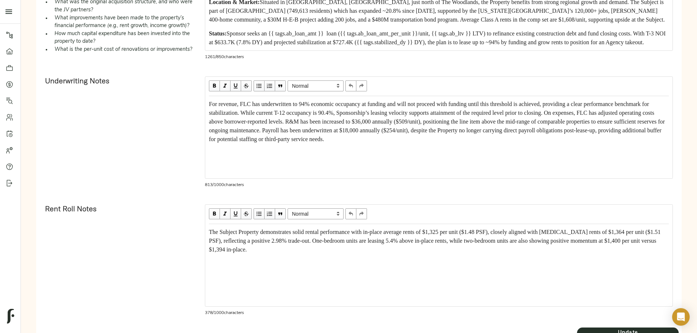
scroll to position [366, 0]
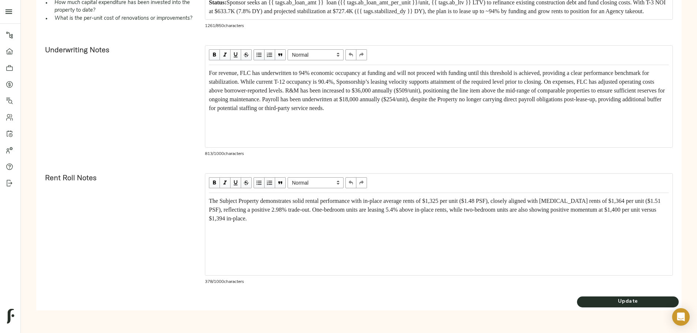
click at [345, 111] on span "For revenue, FLC has underwritten to 94% economic occupancy at funding and will…" at bounding box center [437, 90] width 457 height 41
click at [345, 142] on span "Update" at bounding box center [628, 301] width 102 height 9
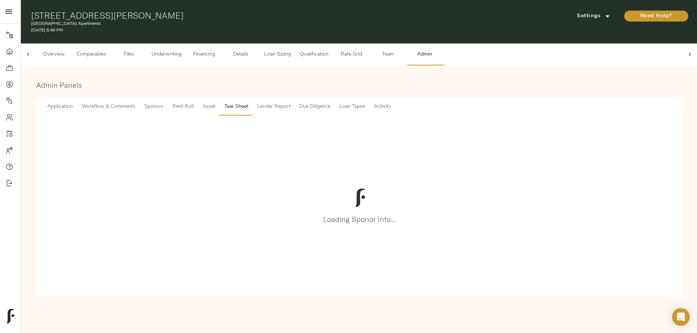
scroll to position [0, 0]
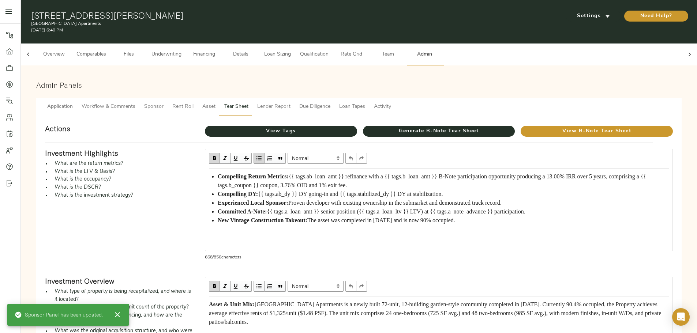
click at [181, 50] on span "Underwriting" at bounding box center [166, 54] width 30 height 9
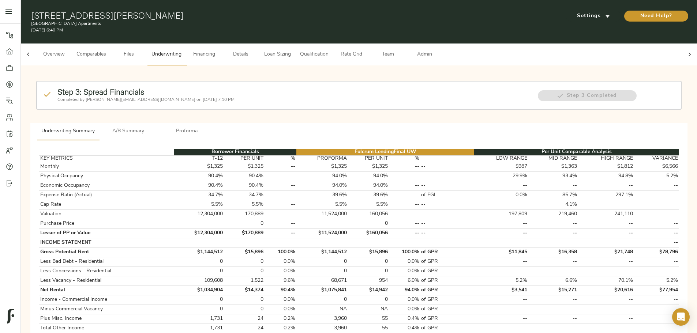
click at [345, 51] on icon at bounding box center [689, 54] width 7 height 7
click at [345, 50] on span "Admin" at bounding box center [425, 54] width 28 height 9
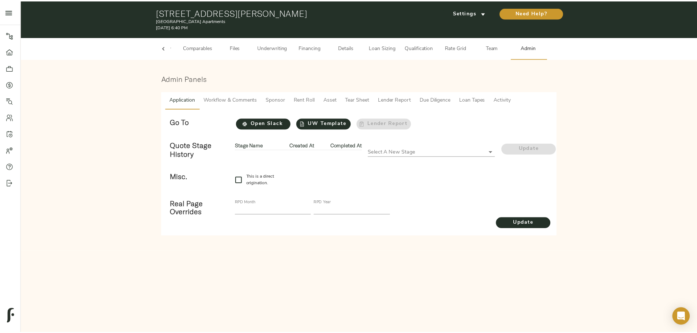
scroll to position [0, 29]
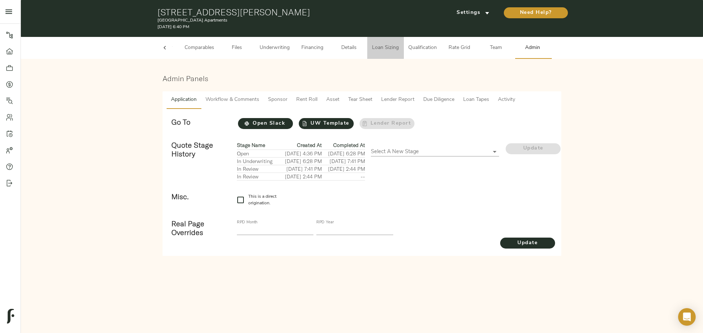
click at [345, 50] on span "Loan Sizing" at bounding box center [385, 48] width 28 height 9
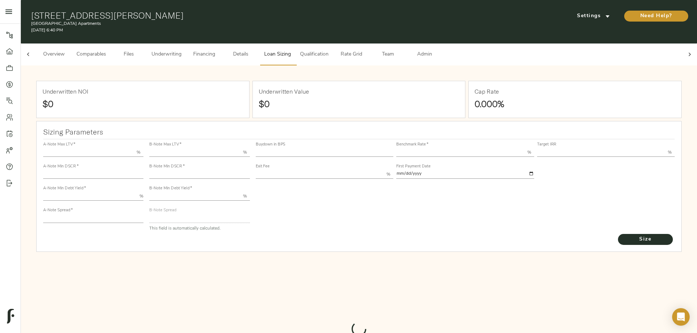
type input "55.000"
type input "1.4"
type input "10.00"
type input "220"
type input "80.000"
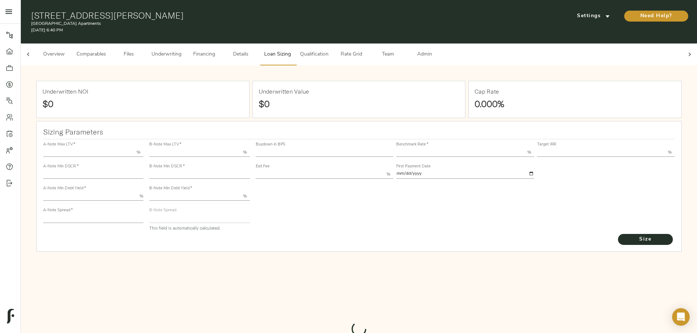
type input "1.06"
type input "2.00"
type input "720.0492939021949"
type input "15"
type input "3.69"
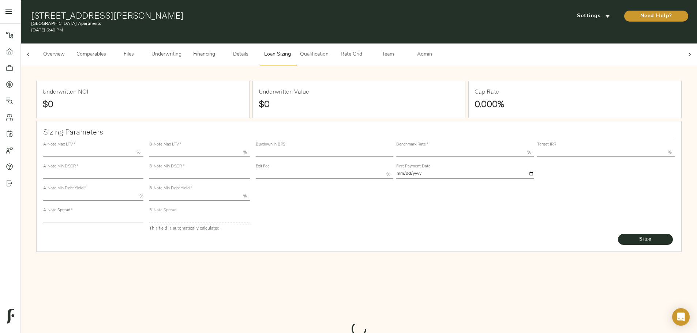
type input "13.00"
type input "1.00"
type input "[DATE]"
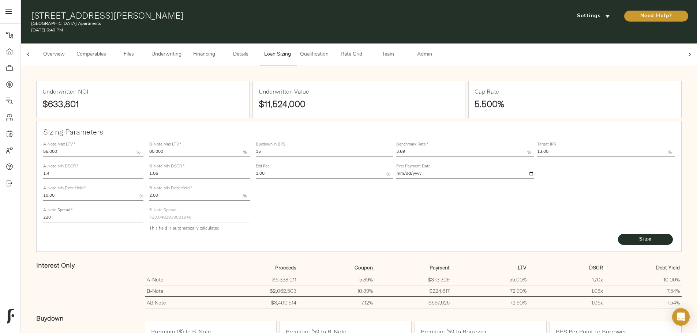
click at [345, 51] on span "Admin" at bounding box center [425, 54] width 28 height 9
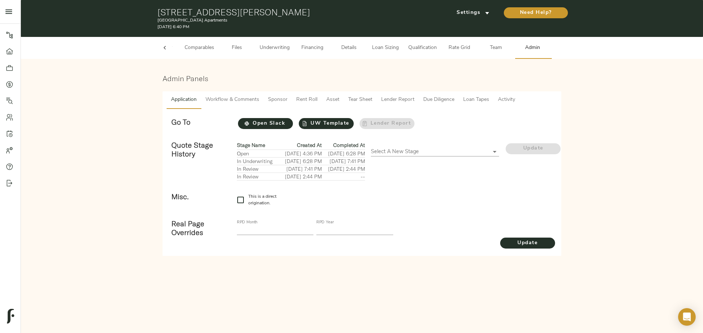
click at [345, 101] on span "Tear Sheet" at bounding box center [360, 99] width 24 height 9
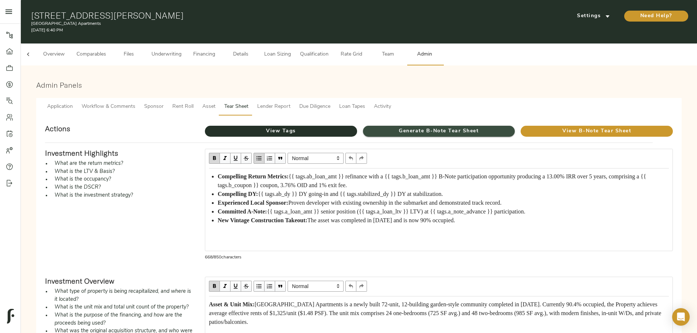
click at [345, 127] on span "Generate B-Note Tear Sheet" at bounding box center [439, 131] width 152 height 9
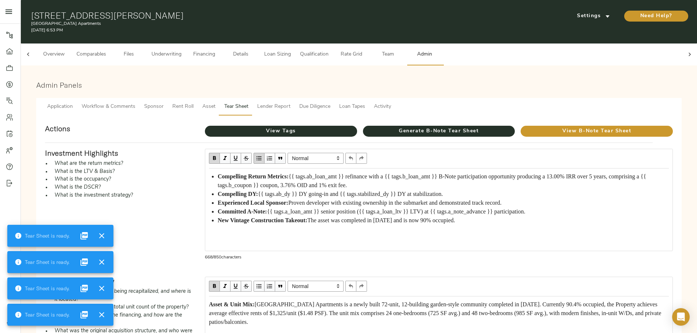
click at [85, 142] on icon "close" at bounding box center [83, 235] width 7 height 7
